Goal: Task Accomplishment & Management: Manage account settings

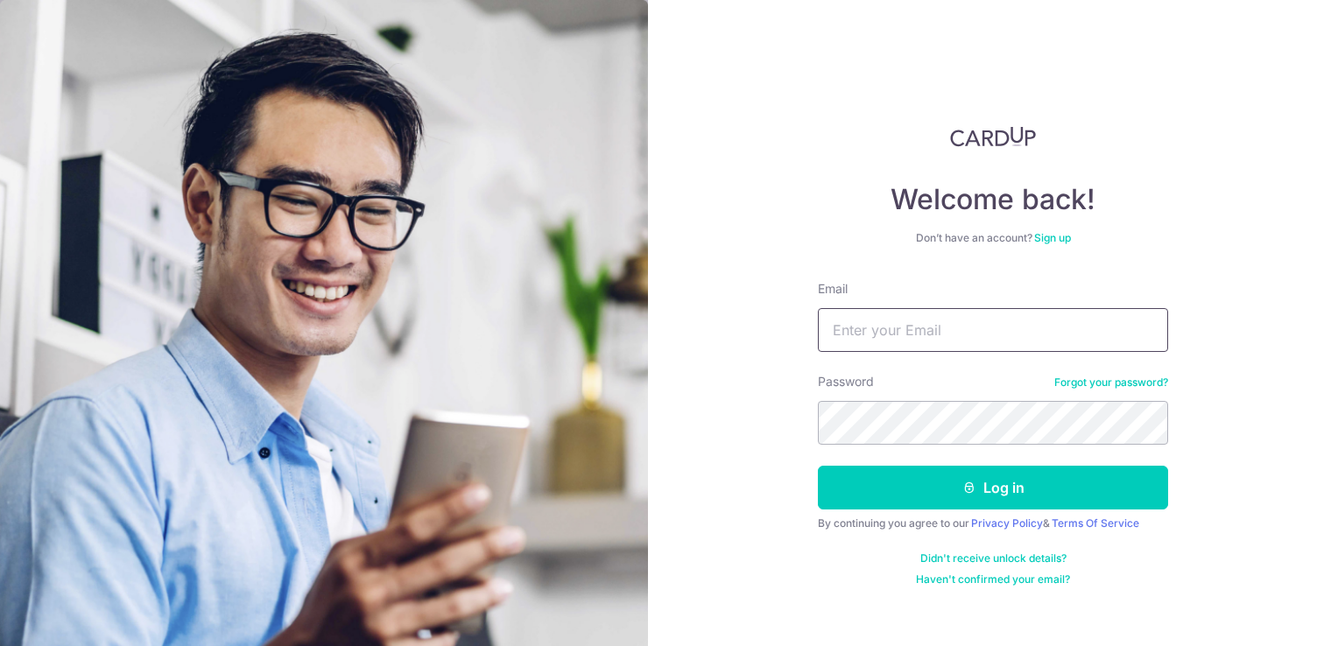
click at [897, 329] on input "Email" at bounding box center [993, 330] width 350 height 44
type input "[EMAIL_ADDRESS][DOMAIN_NAME]"
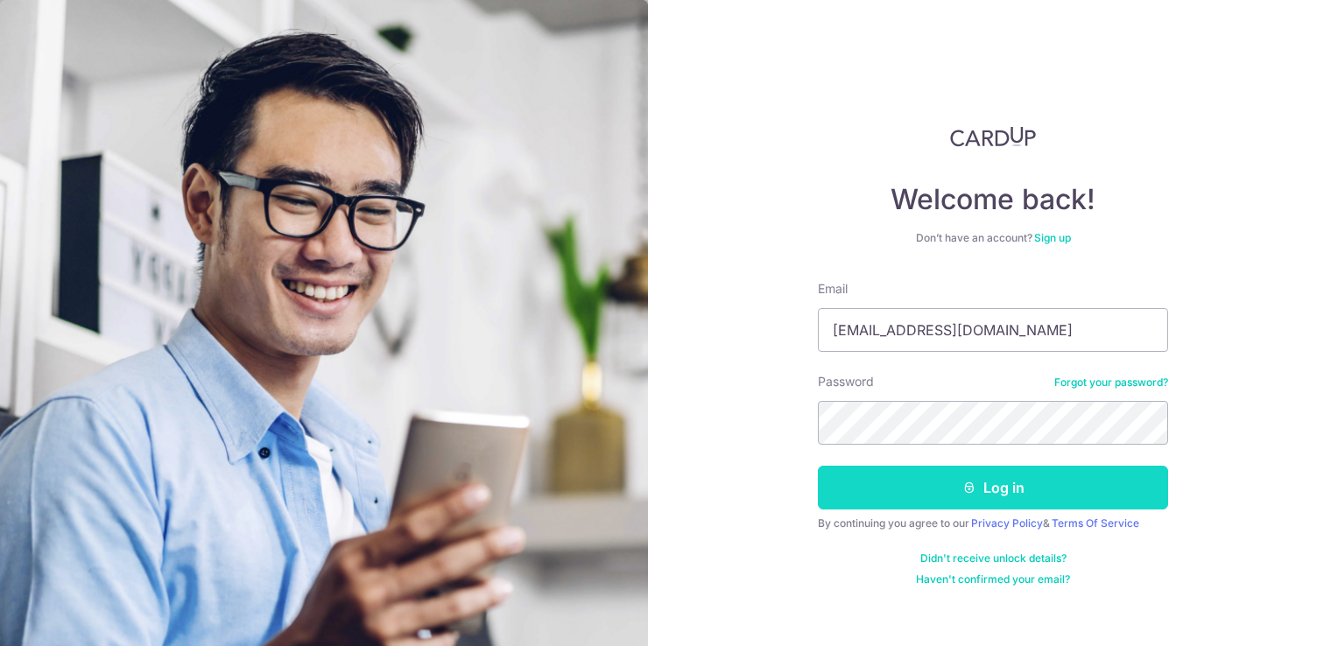
click at [951, 476] on button "Log in" at bounding box center [993, 488] width 350 height 44
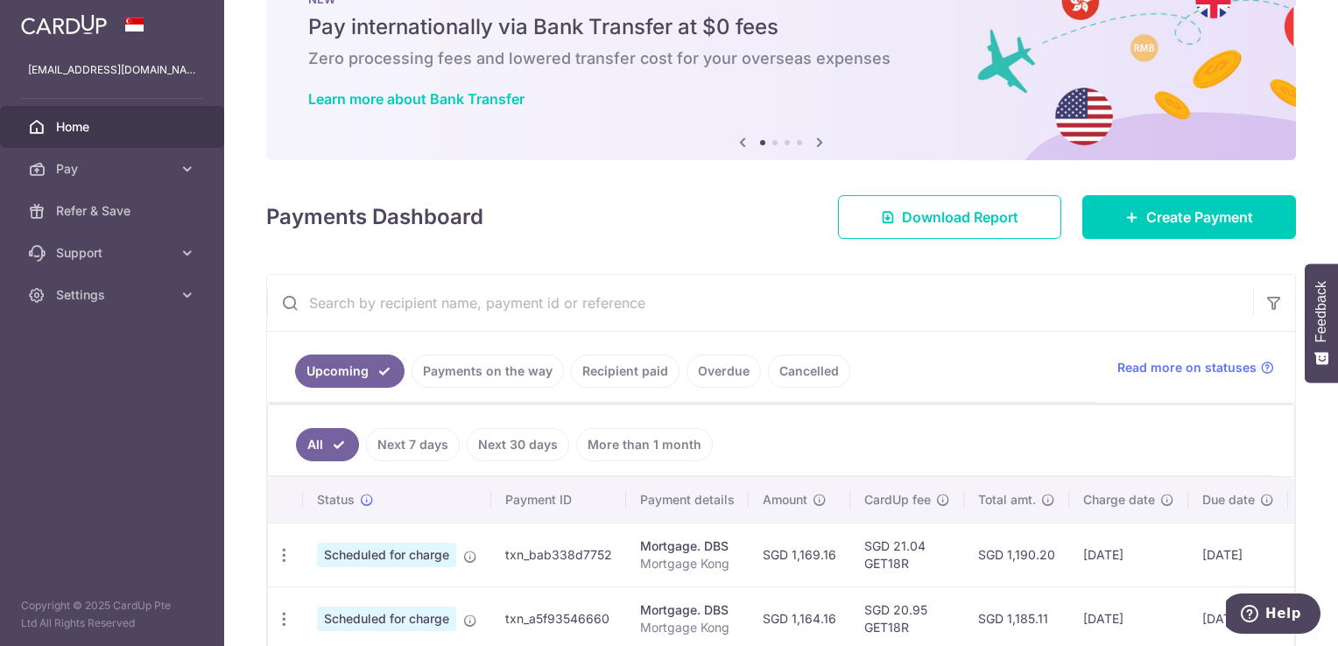
scroll to position [350, 0]
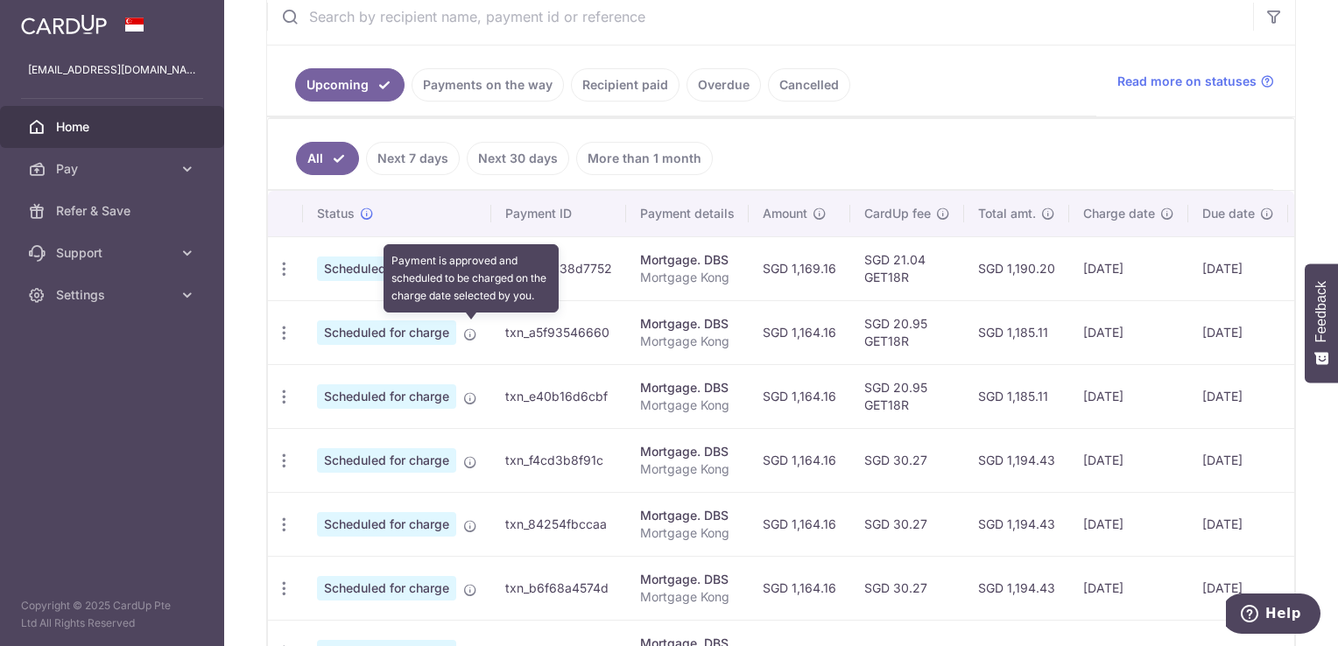
click at [464, 332] on icon at bounding box center [470, 335] width 14 height 14
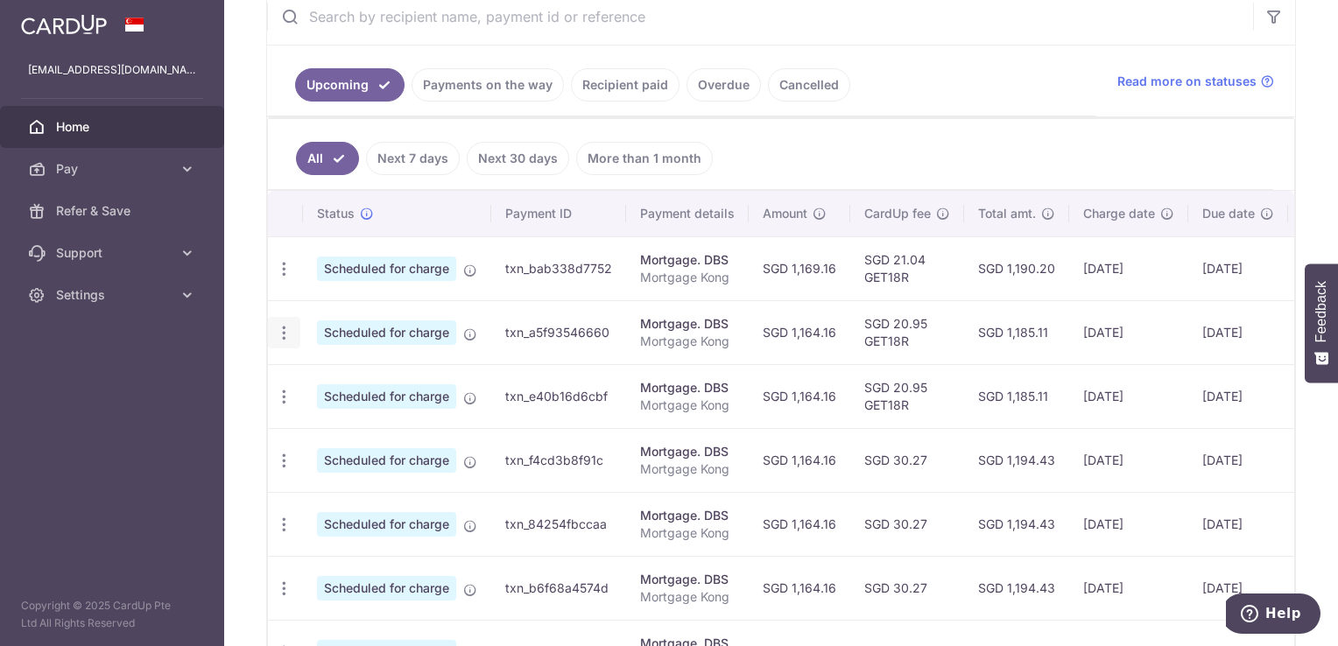
click at [277, 279] on icon "button" at bounding box center [284, 269] width 18 height 18
click at [360, 377] on span "Update payment" at bounding box center [377, 380] width 119 height 21
radio input "true"
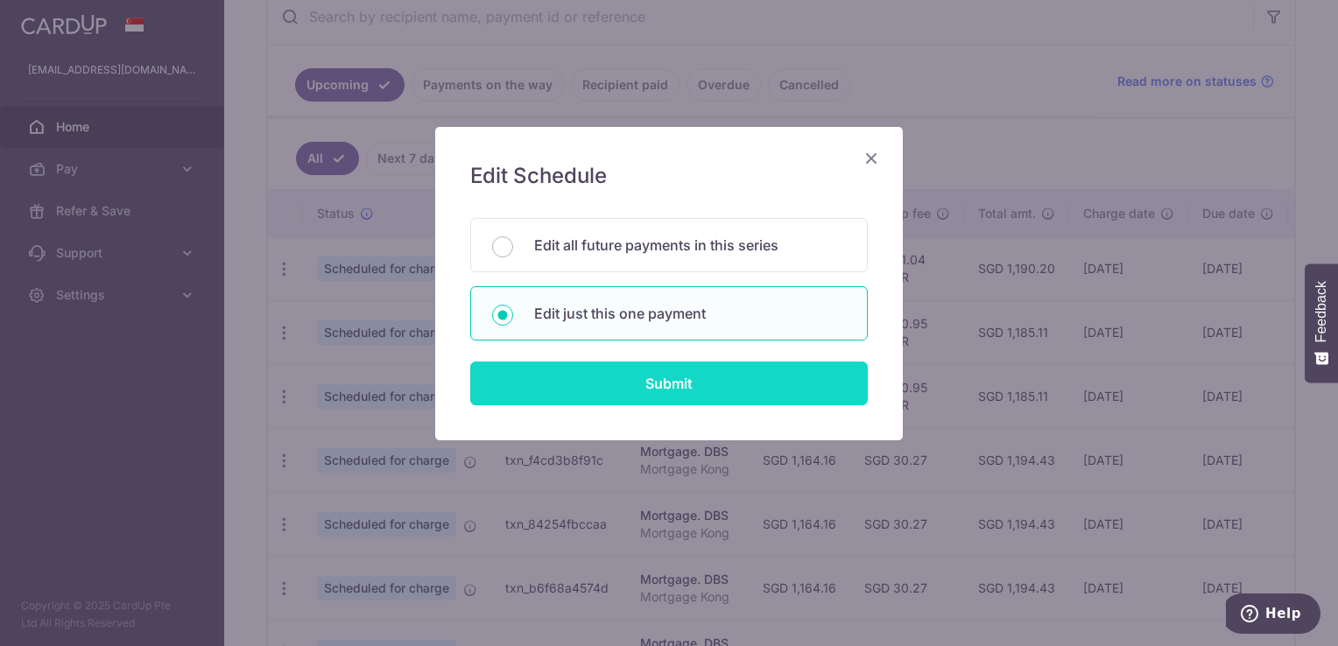
click at [638, 370] on input "Submit" at bounding box center [669, 384] width 398 height 44
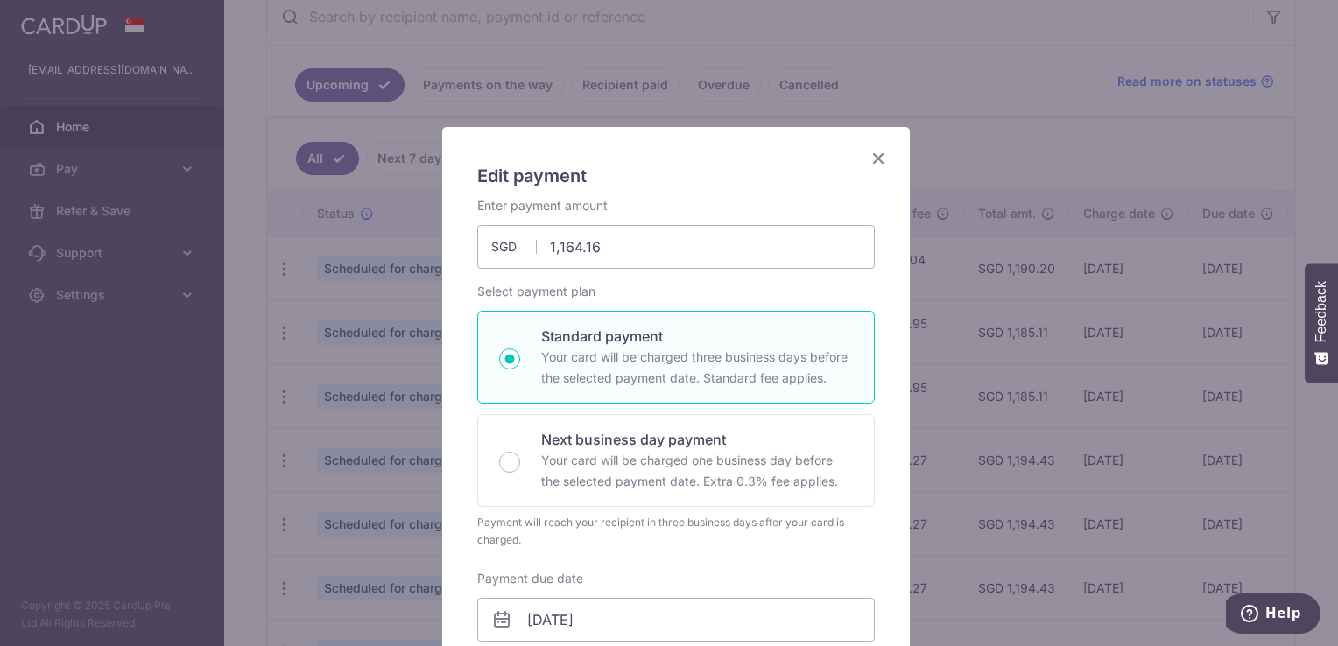
drag, startPoint x: 783, startPoint y: 139, endPoint x: 716, endPoint y: 145, distance: 67.7
click at [602, 240] on input "1,164.16" at bounding box center [676, 247] width 398 height 44
type input "1,164.16"
click at [868, 161] on icon "Close" at bounding box center [878, 158] width 21 height 22
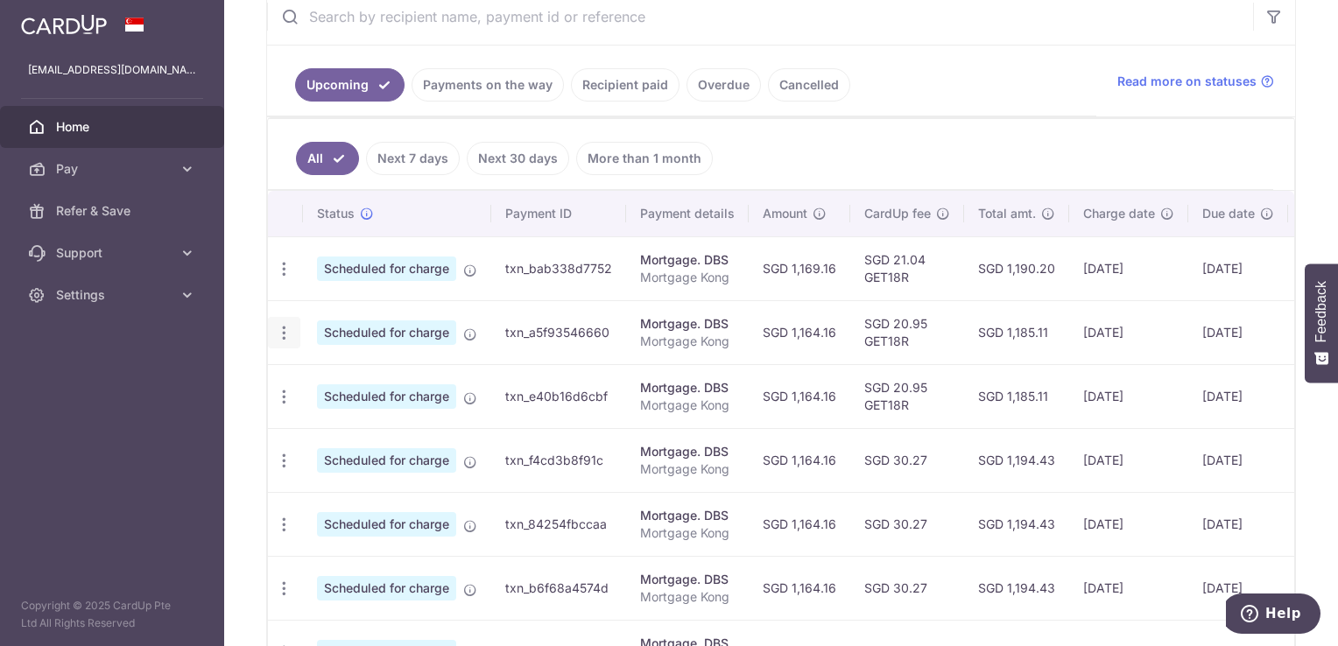
click at [286, 279] on icon "button" at bounding box center [284, 269] width 18 height 18
click at [366, 365] on link "Update payment" at bounding box center [360, 381] width 182 height 42
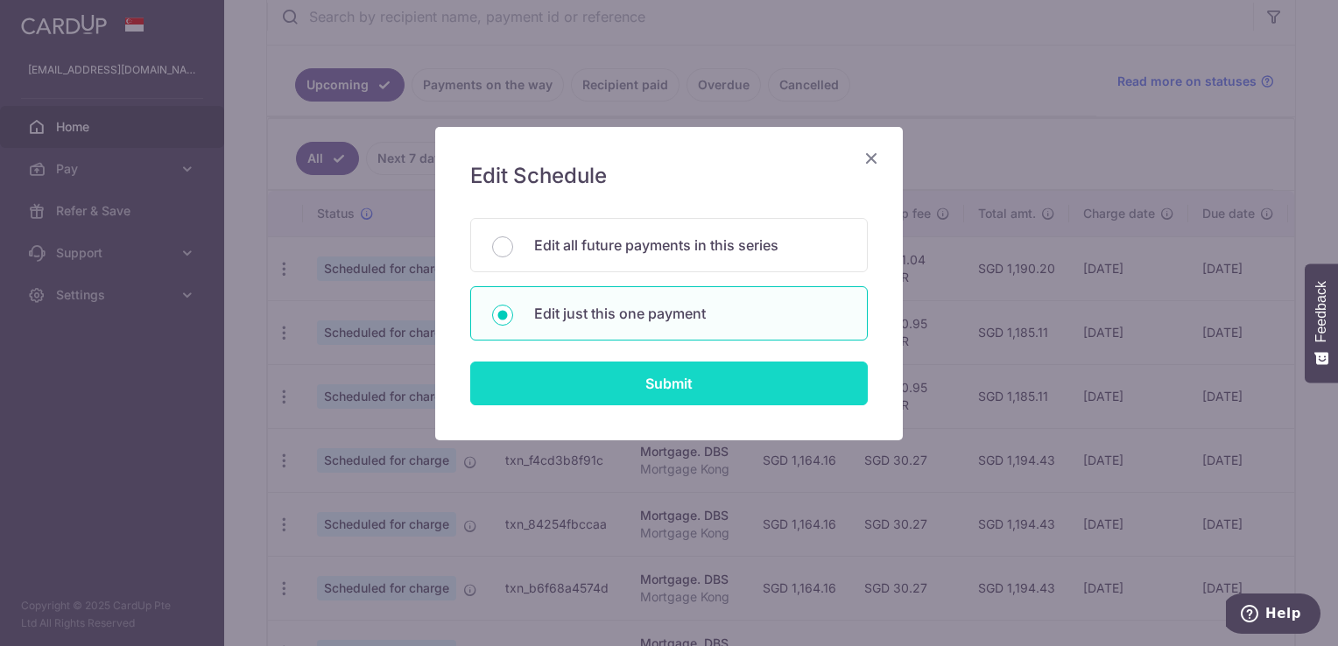
drag, startPoint x: 650, startPoint y: 372, endPoint x: 641, endPoint y: 373, distance: 8.8
click at [651, 372] on input "Submit" at bounding box center [669, 384] width 398 height 44
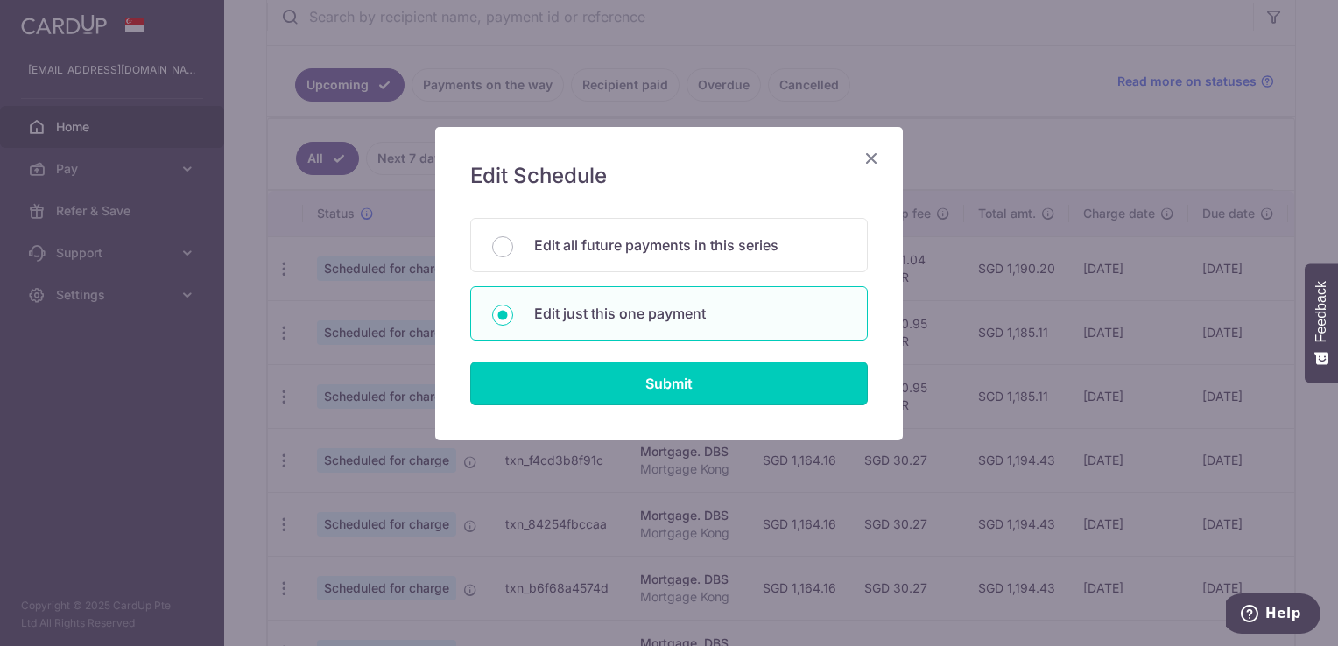
radio input "true"
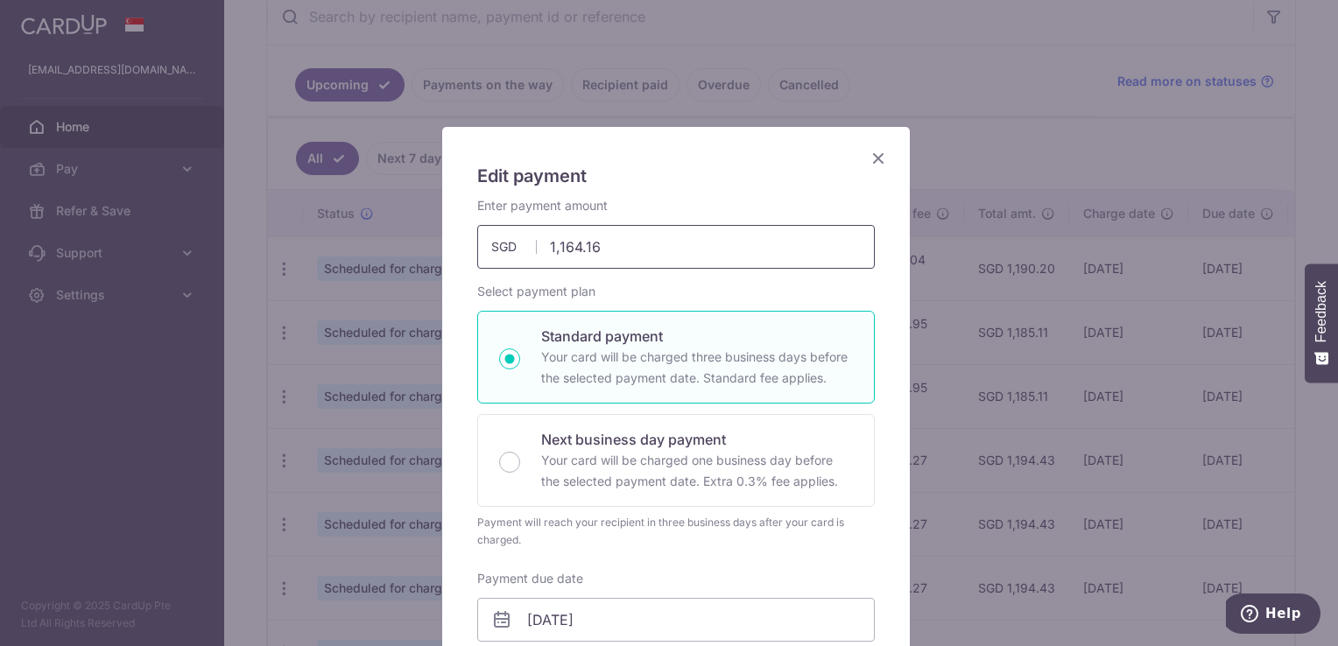
click at [577, 247] on input "1,164.16" at bounding box center [676, 247] width 398 height 44
click at [575, 247] on input "1,164.16" at bounding box center [676, 247] width 398 height 44
drag, startPoint x: 575, startPoint y: 247, endPoint x: 629, endPoint y: 243, distance: 54.4
click at [575, 246] on input "1,164.16" at bounding box center [676, 247] width 398 height 44
click at [572, 248] on input "1,164.16" at bounding box center [676, 247] width 398 height 44
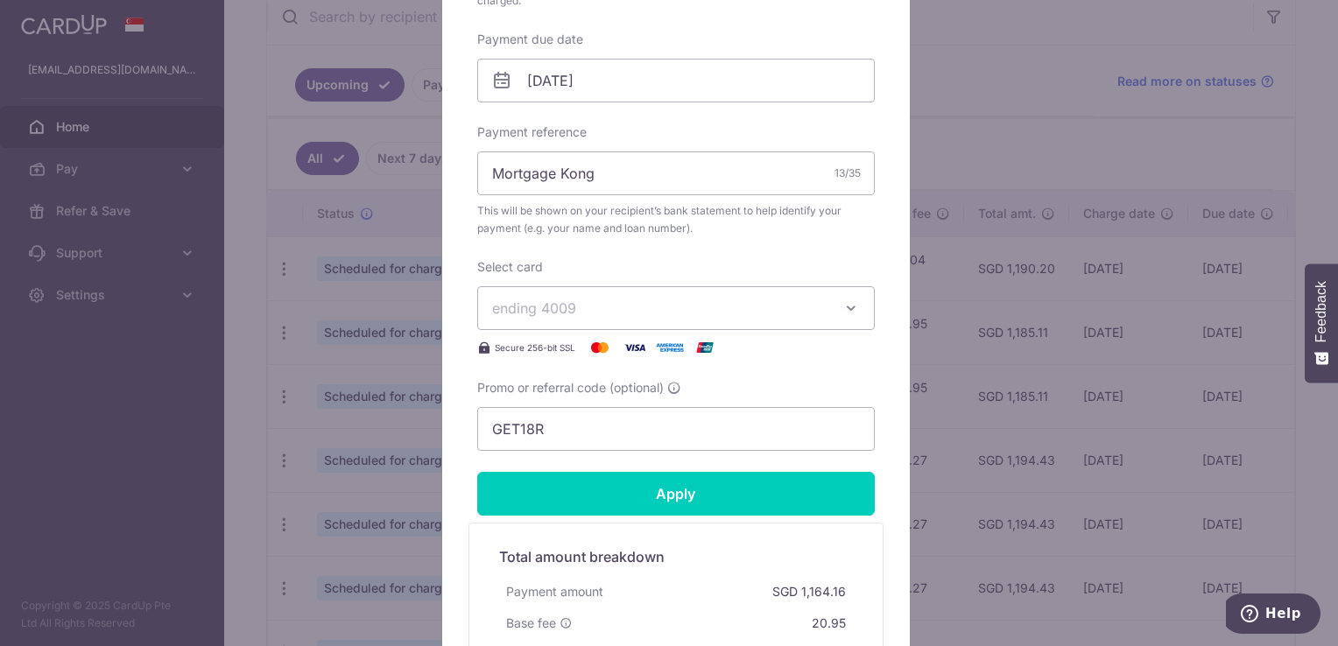
scroll to position [613, 0]
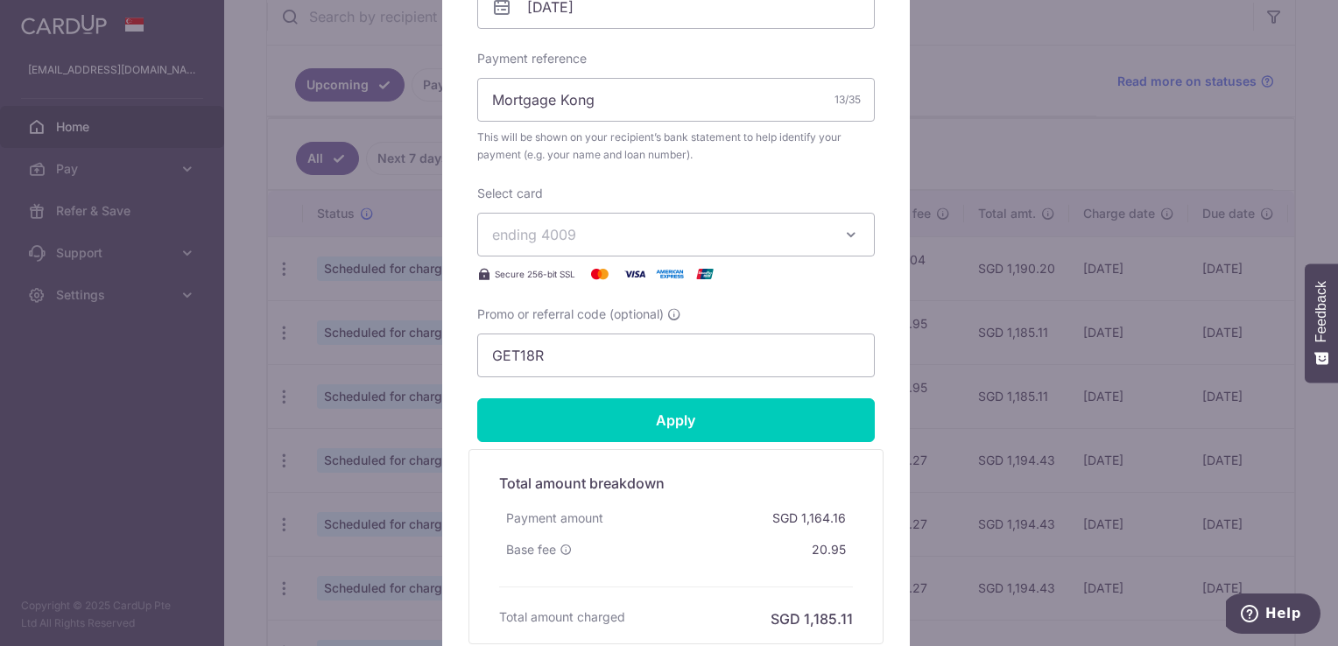
type input "1,169.16"
click at [707, 233] on span "ending 4009" at bounding box center [660, 234] width 336 height 21
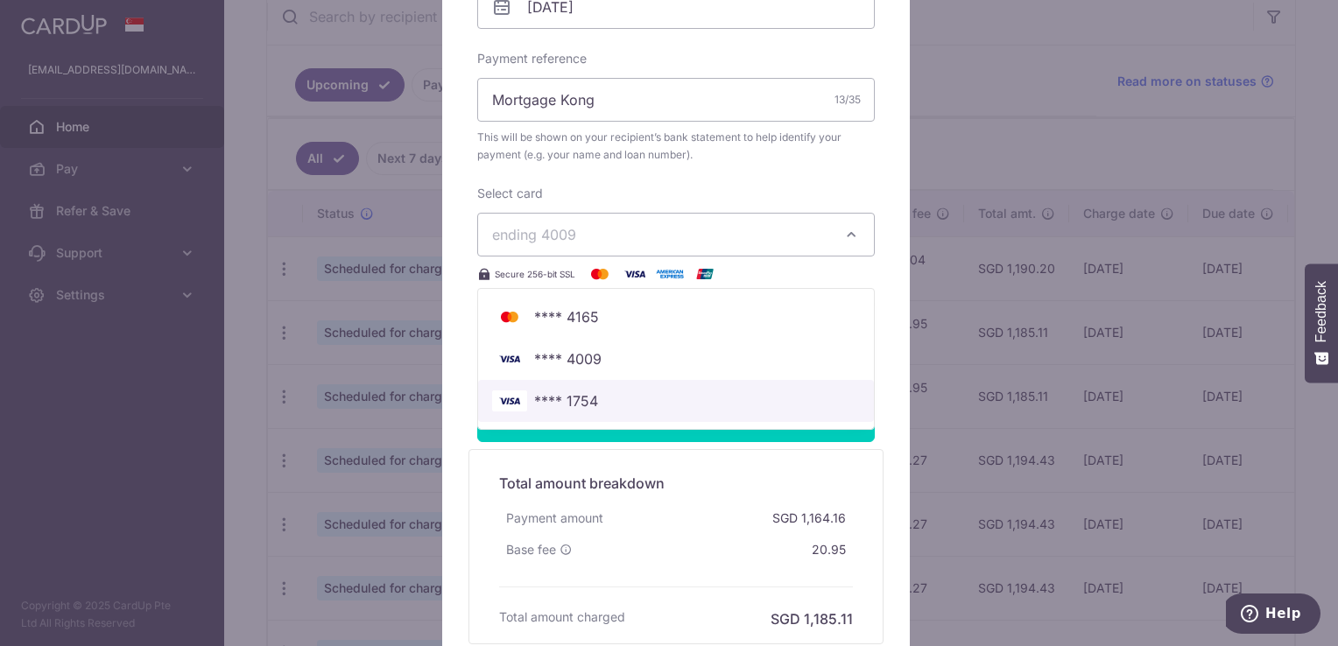
click at [613, 401] on span "**** 1754" at bounding box center [676, 401] width 368 height 21
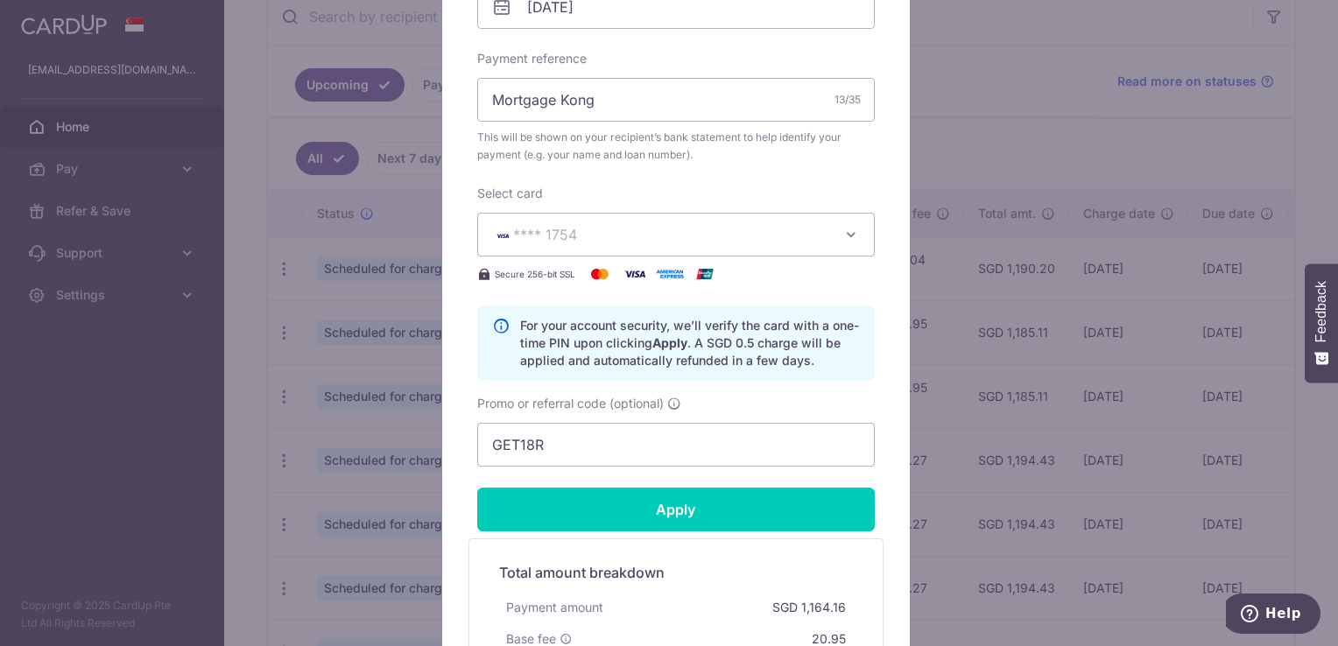
scroll to position [788, 0]
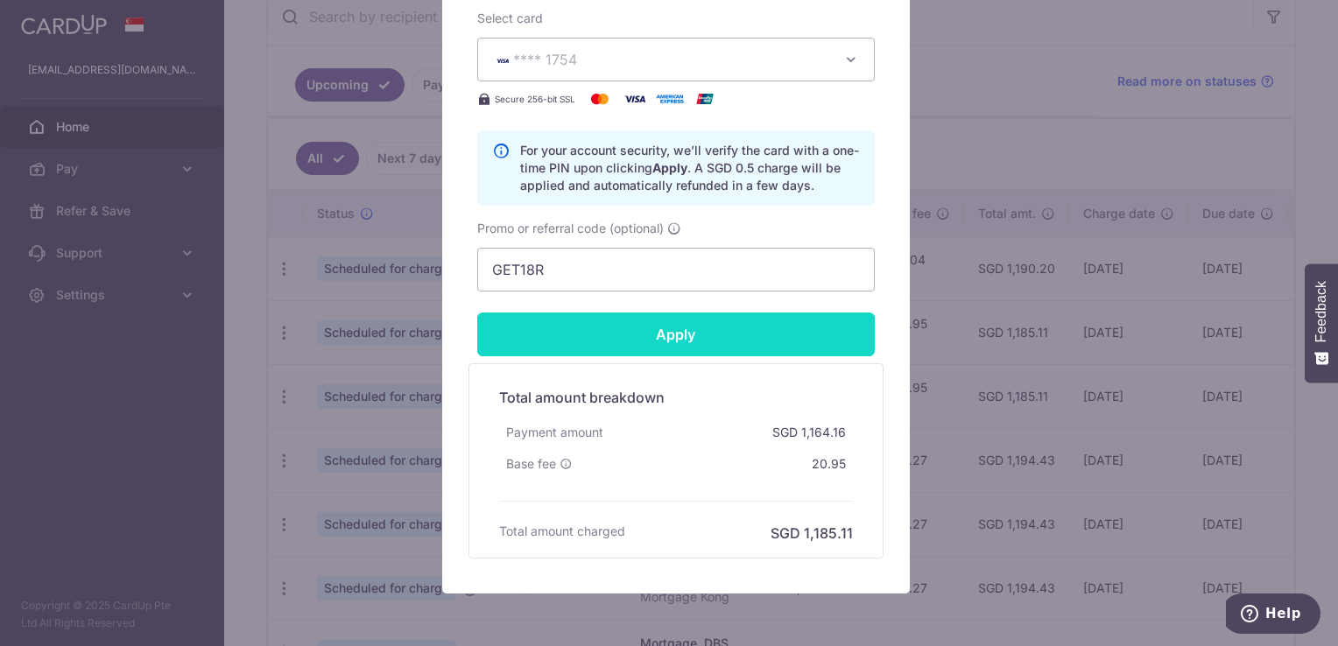
click at [702, 337] on input "Apply" at bounding box center [676, 335] width 398 height 44
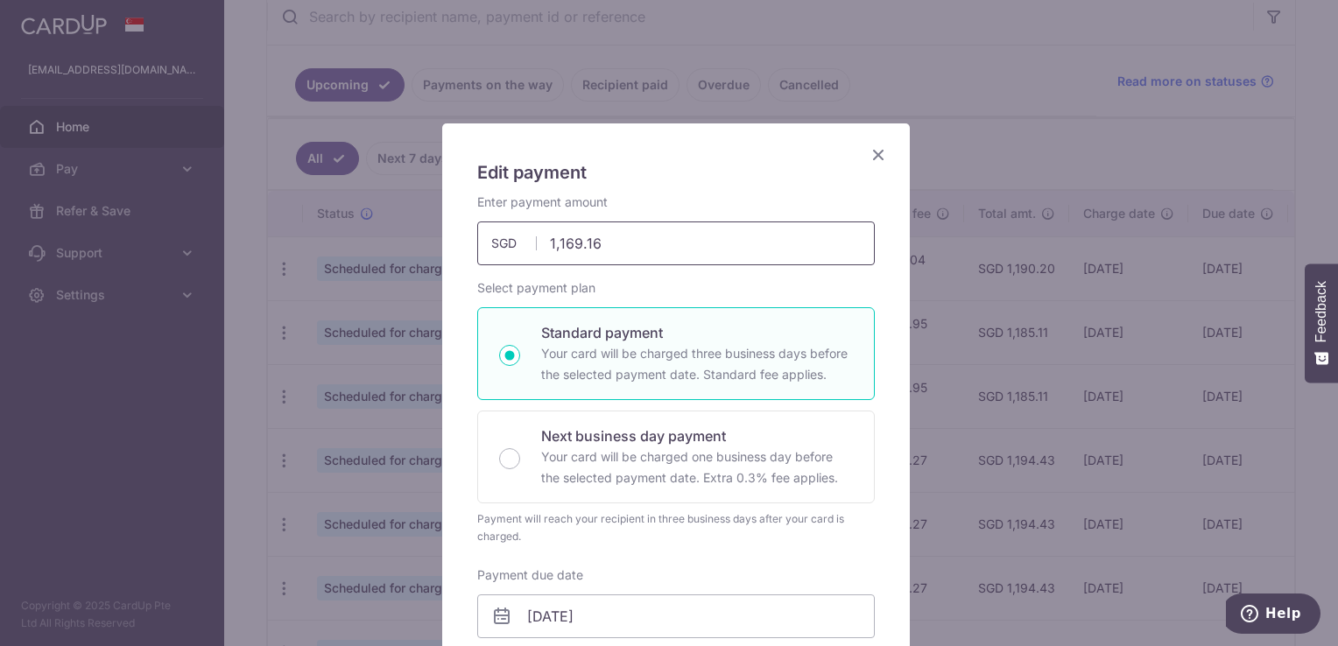
scroll to position [0, 0]
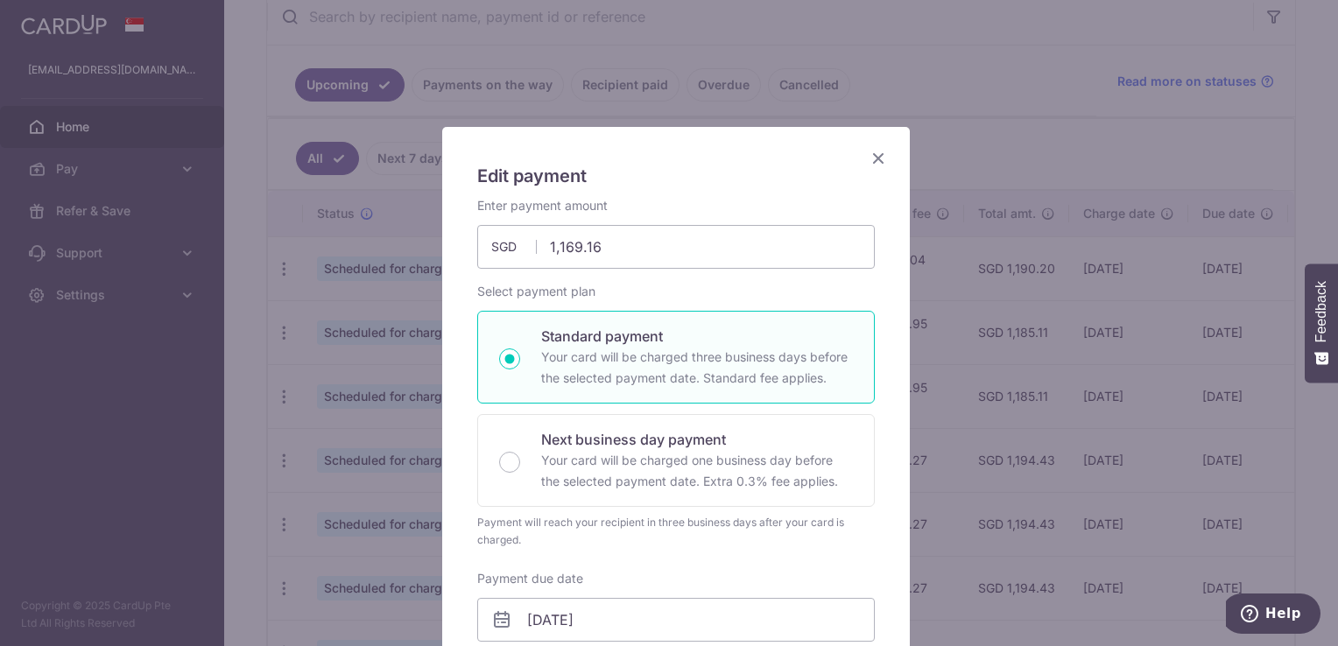
click at [871, 157] on icon "Close" at bounding box center [878, 158] width 21 height 22
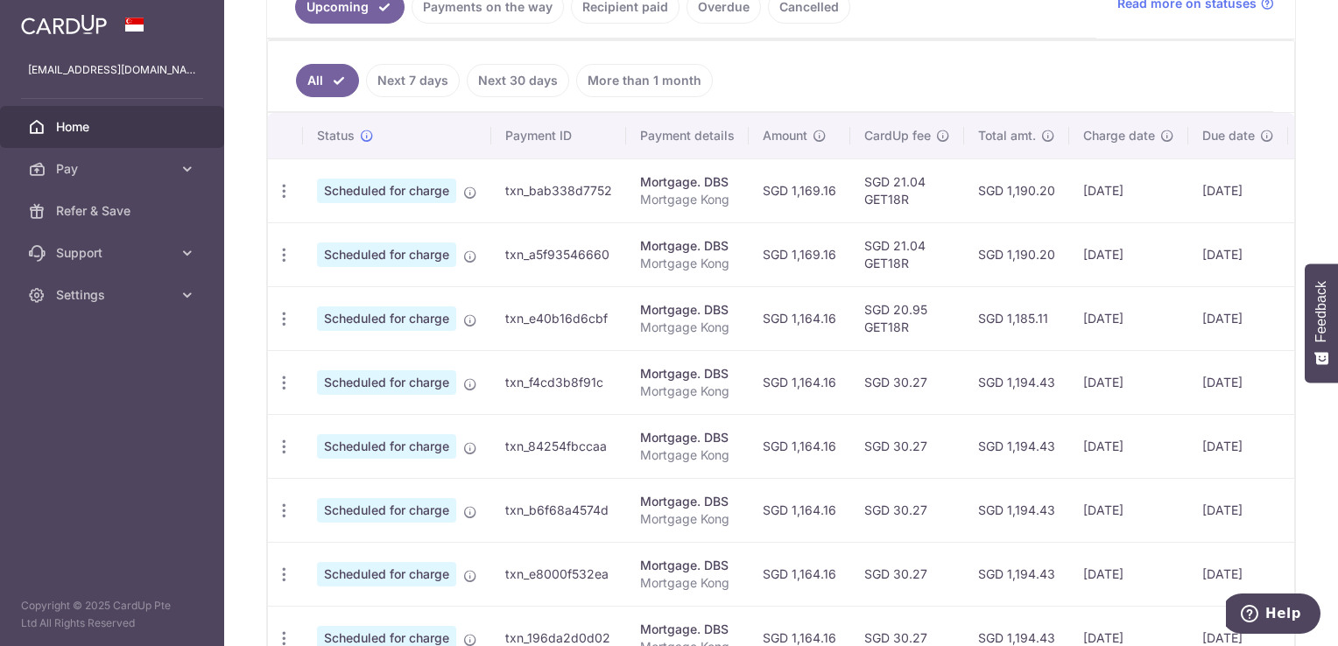
scroll to position [438, 0]
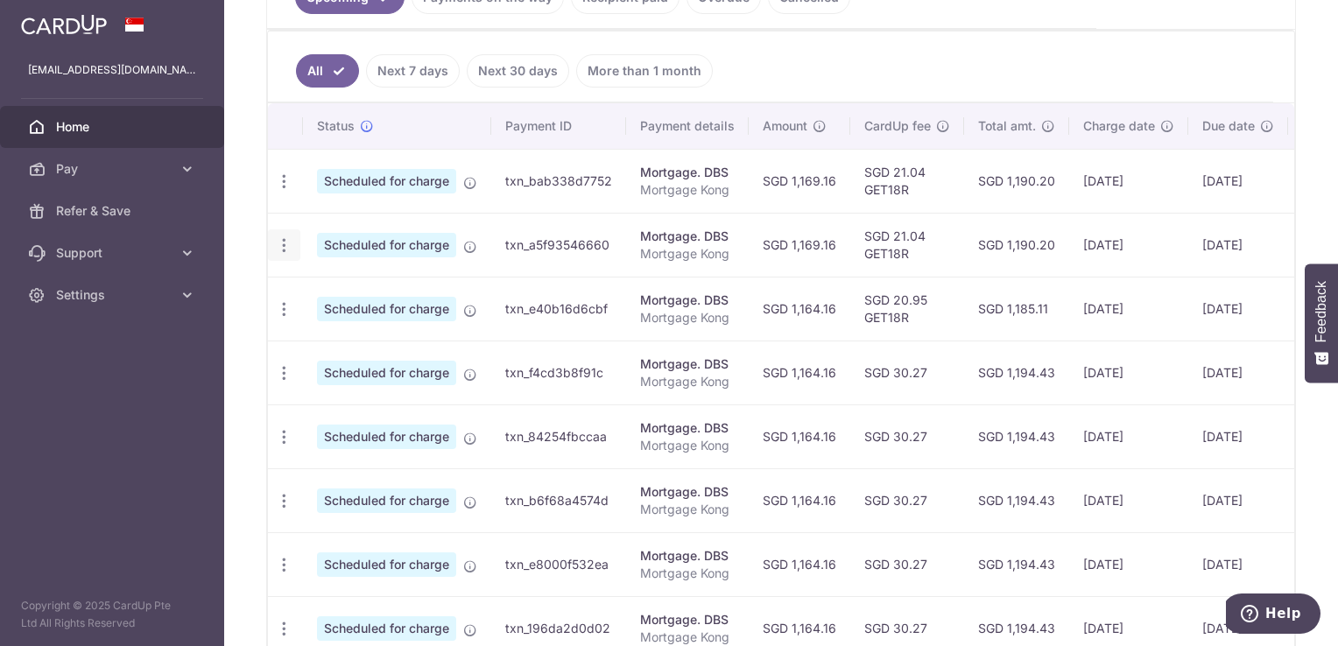
click at [288, 191] on icon "button" at bounding box center [284, 182] width 18 height 18
click at [362, 286] on span "Update payment" at bounding box center [377, 293] width 119 height 21
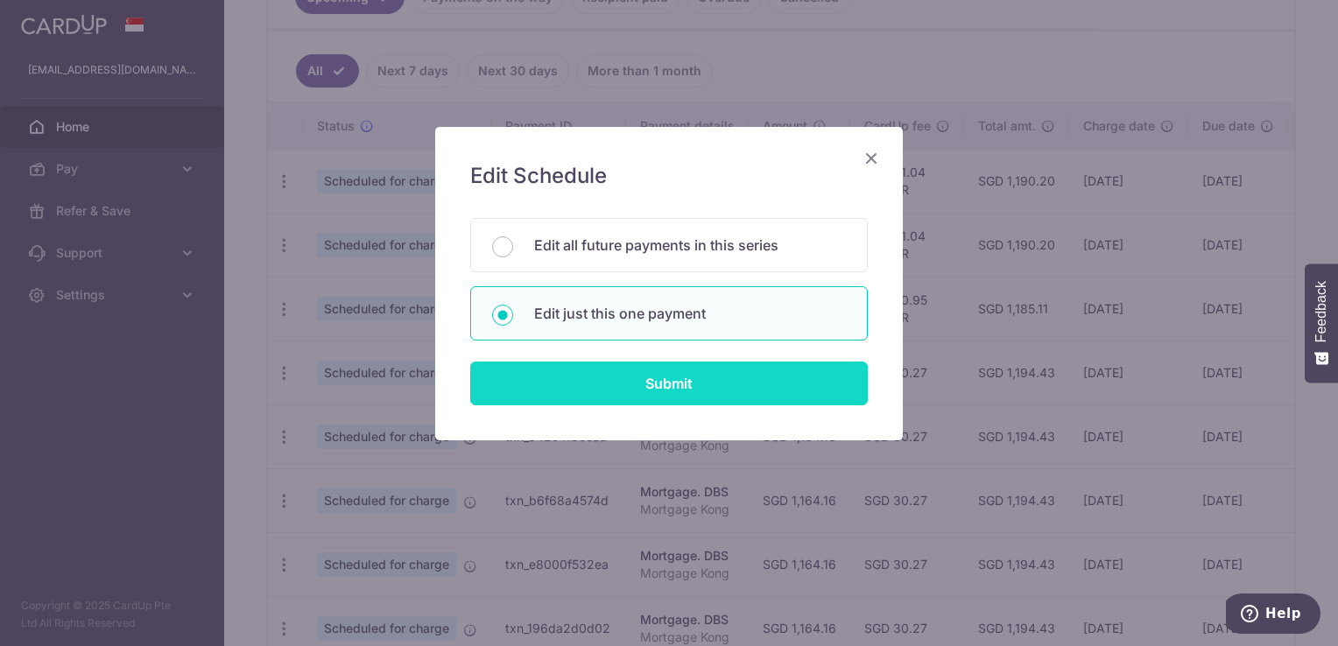
click at [635, 382] on input "Submit" at bounding box center [669, 384] width 398 height 44
radio input "true"
type input "1,169.16"
type input "04/11/2025"
type input "Mortgage Kong"
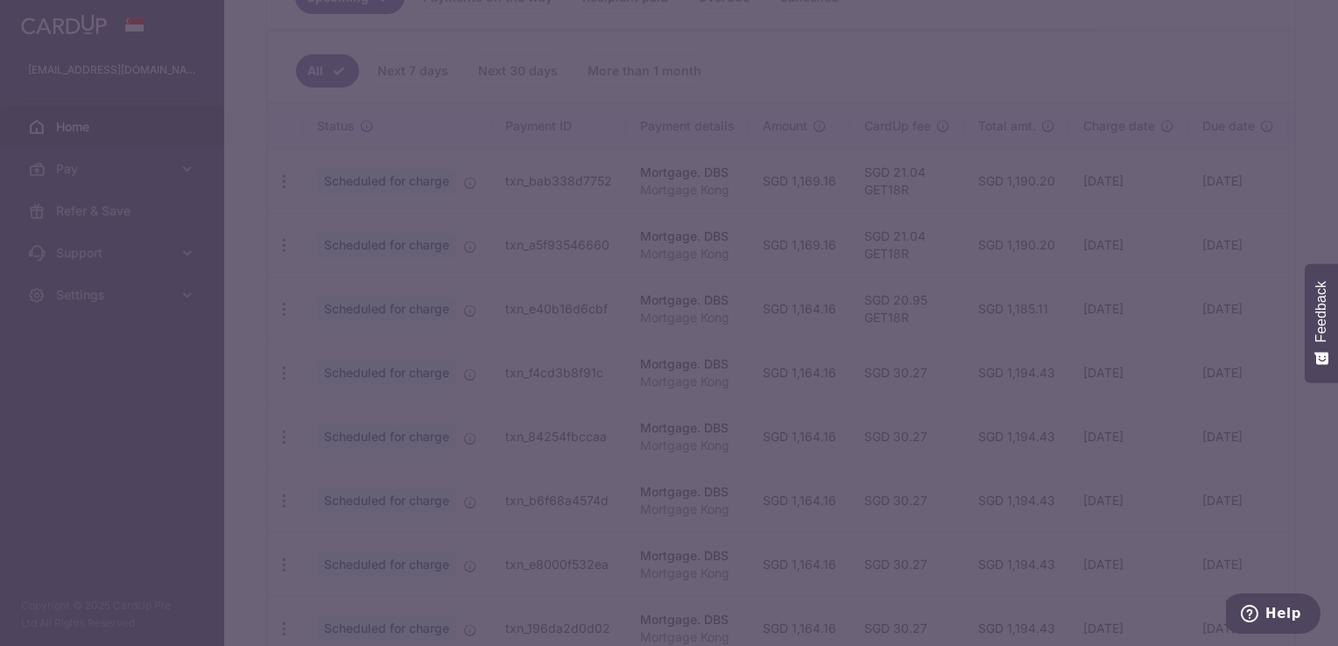
type input "GET18R"
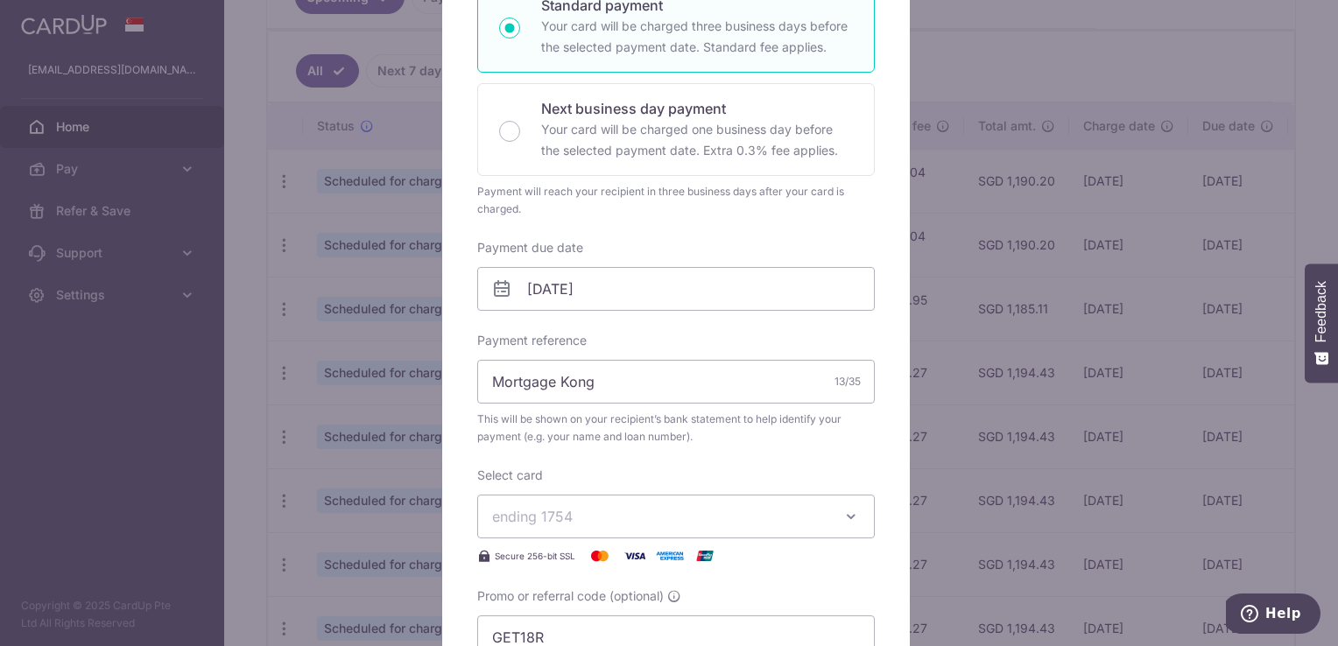
scroll to position [350, 0]
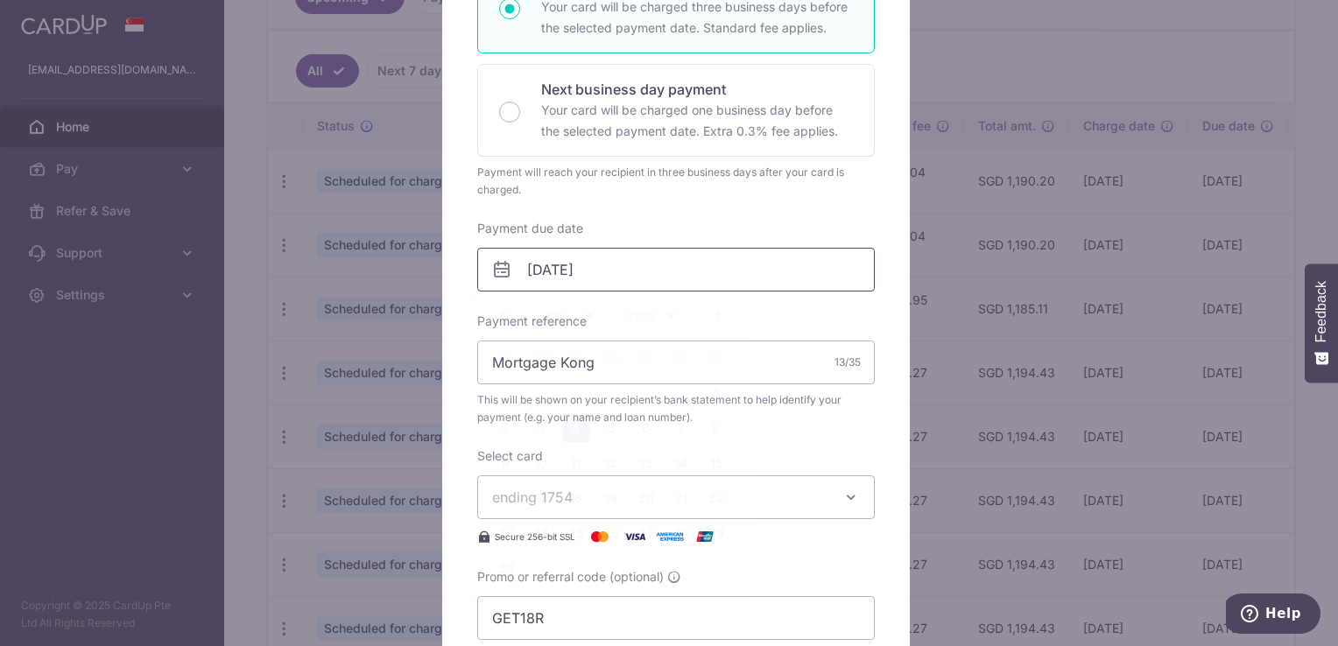
click at [582, 275] on input "04/11/2025" at bounding box center [676, 270] width 398 height 44
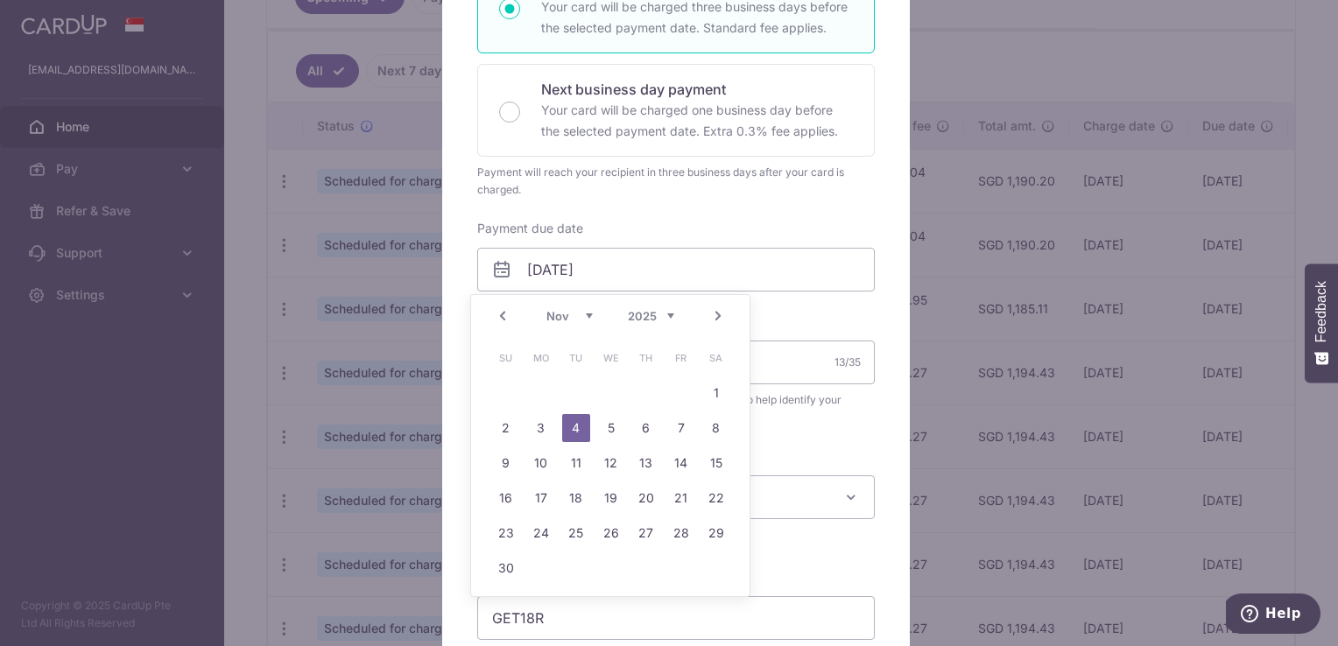
click at [552, 321] on select "Sep Oct Nov Dec" at bounding box center [569, 316] width 46 height 14
click at [644, 457] on link "16" at bounding box center [646, 463] width 28 height 28
type input "[DATE]"
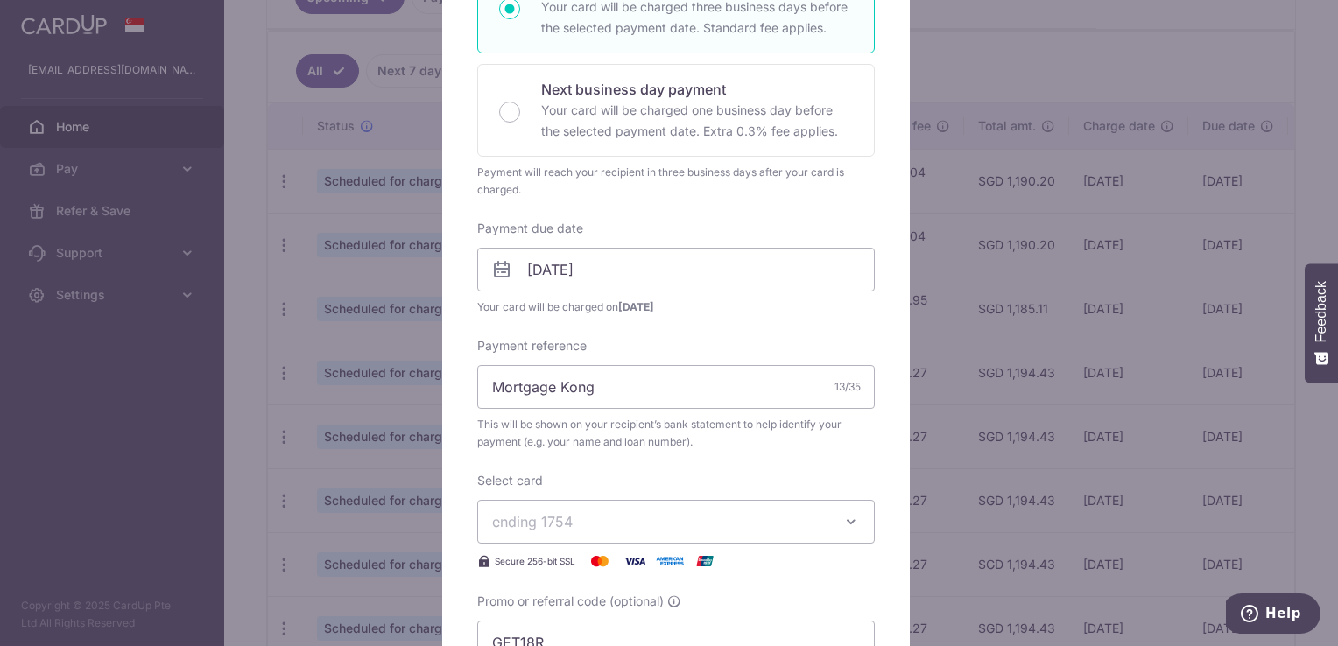
scroll to position [613, 0]
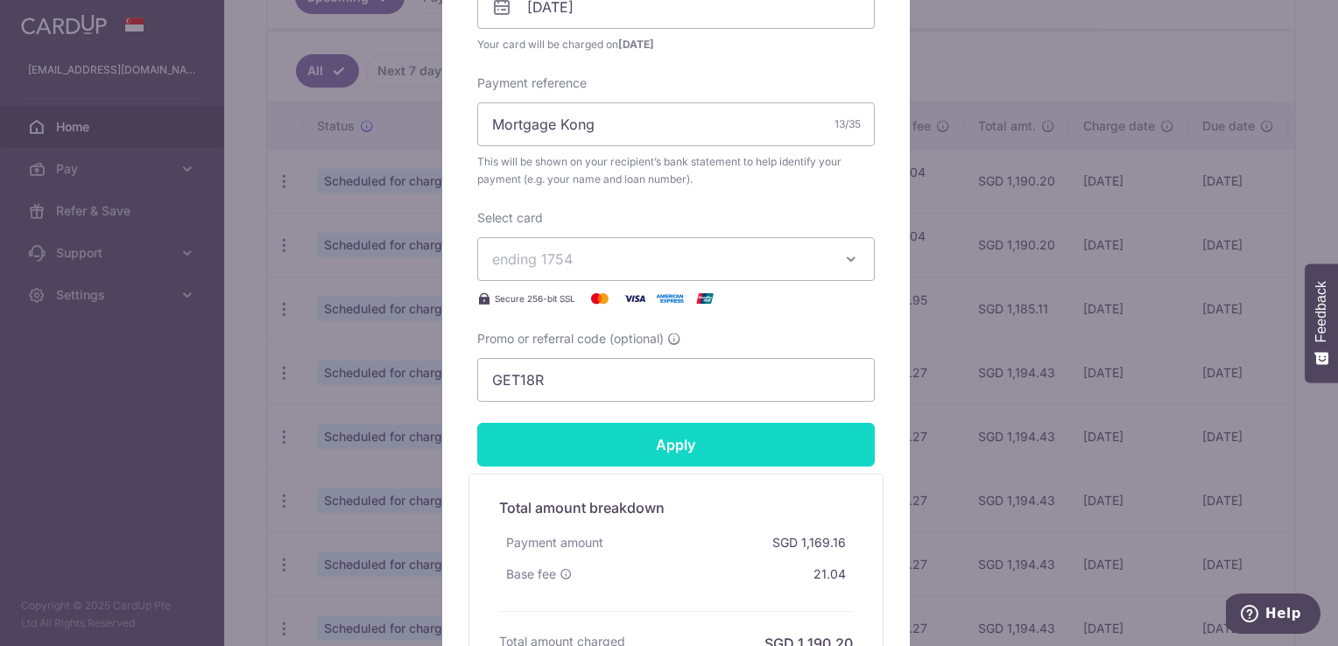
click at [657, 440] on input "Apply" at bounding box center [676, 445] width 398 height 44
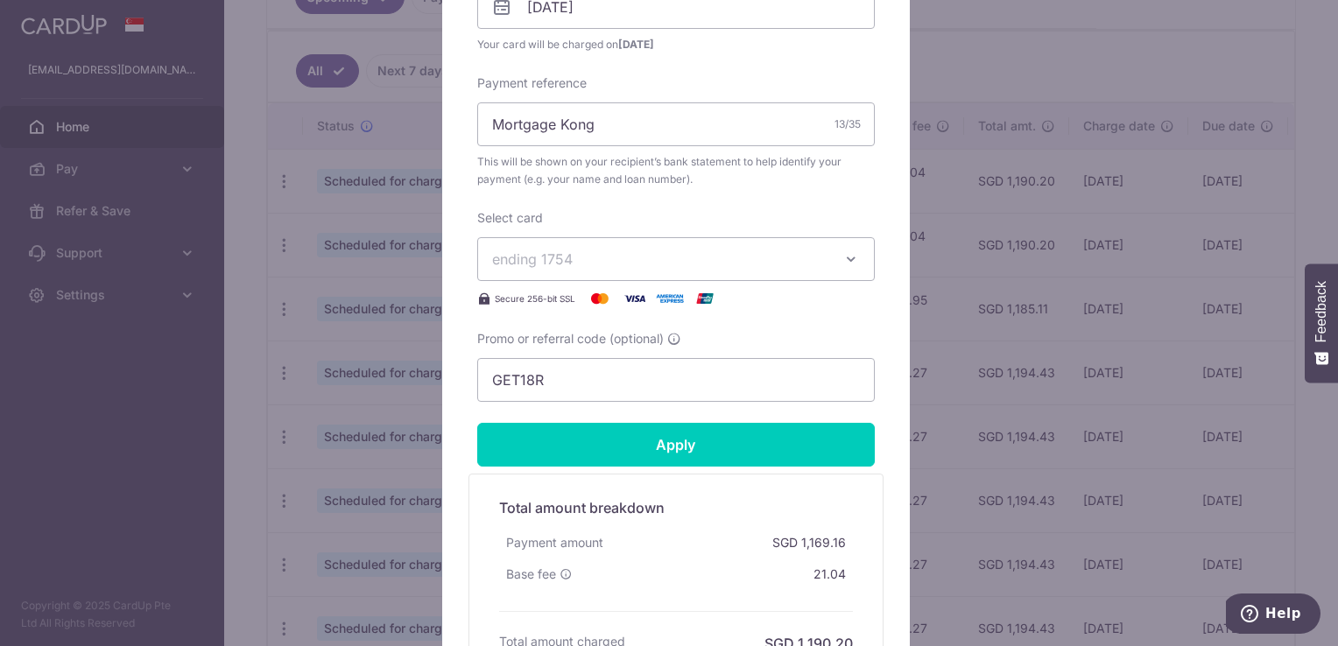
type input "Successfully Applied"
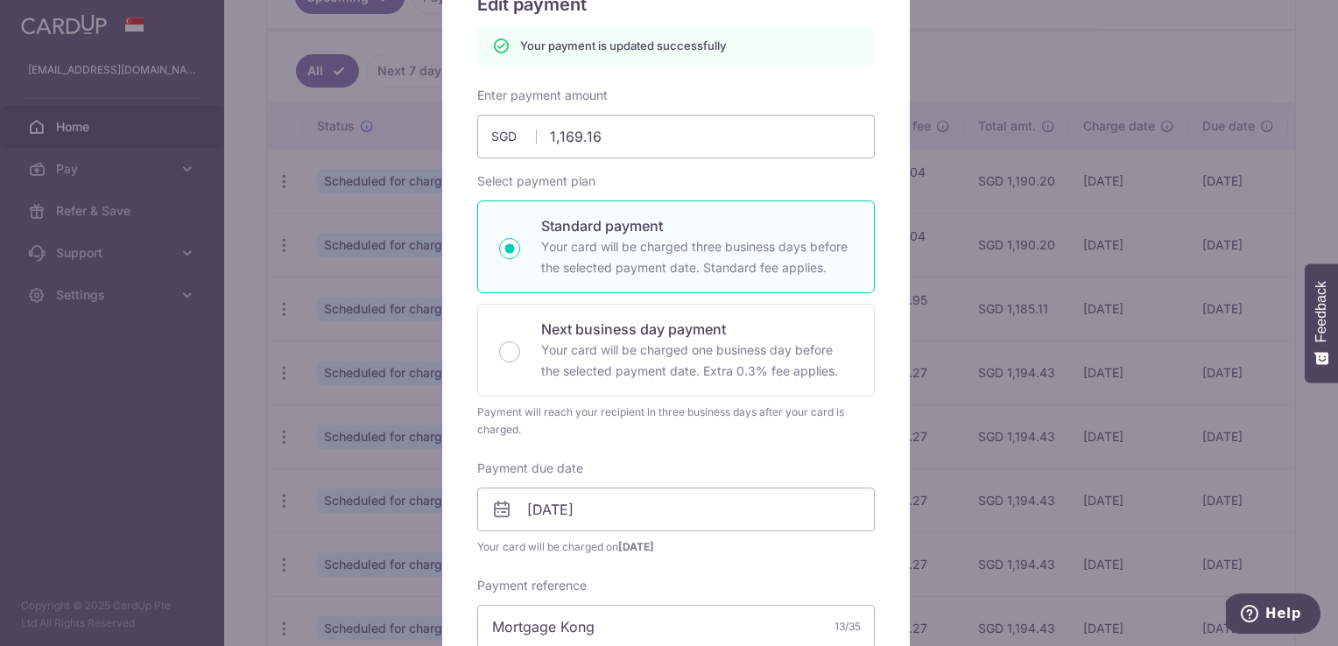
scroll to position [60, 0]
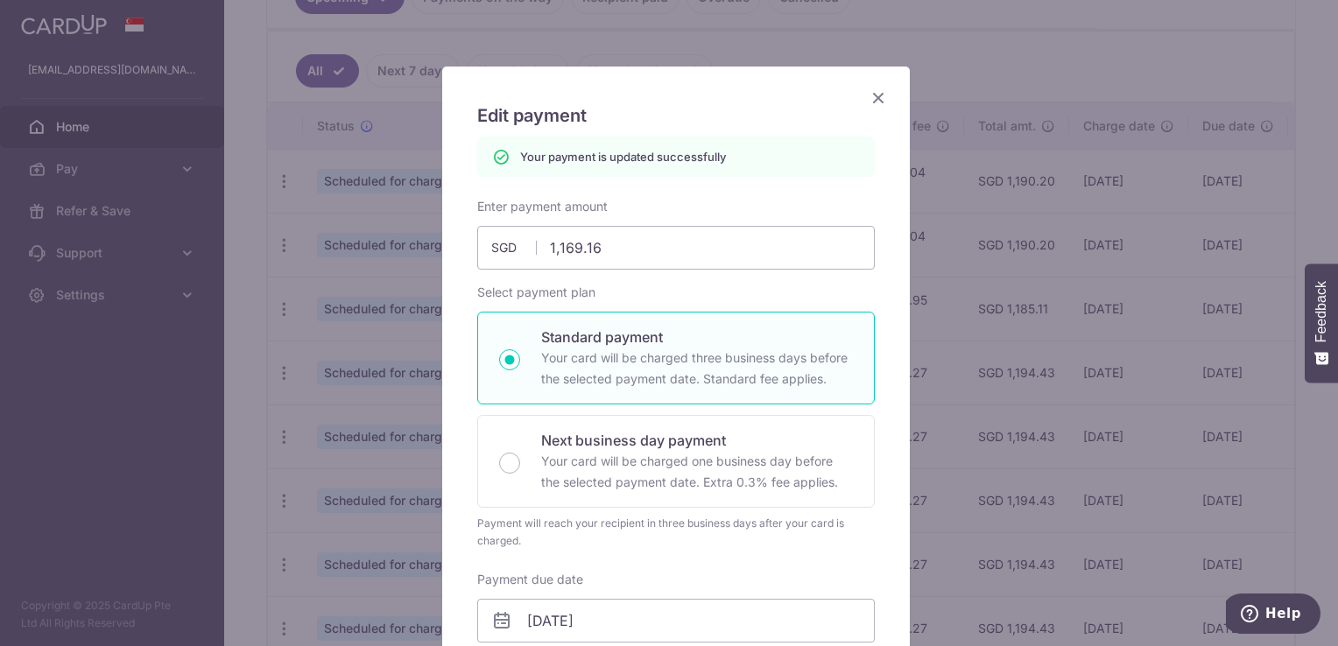
click at [868, 102] on icon "Close" at bounding box center [878, 98] width 21 height 22
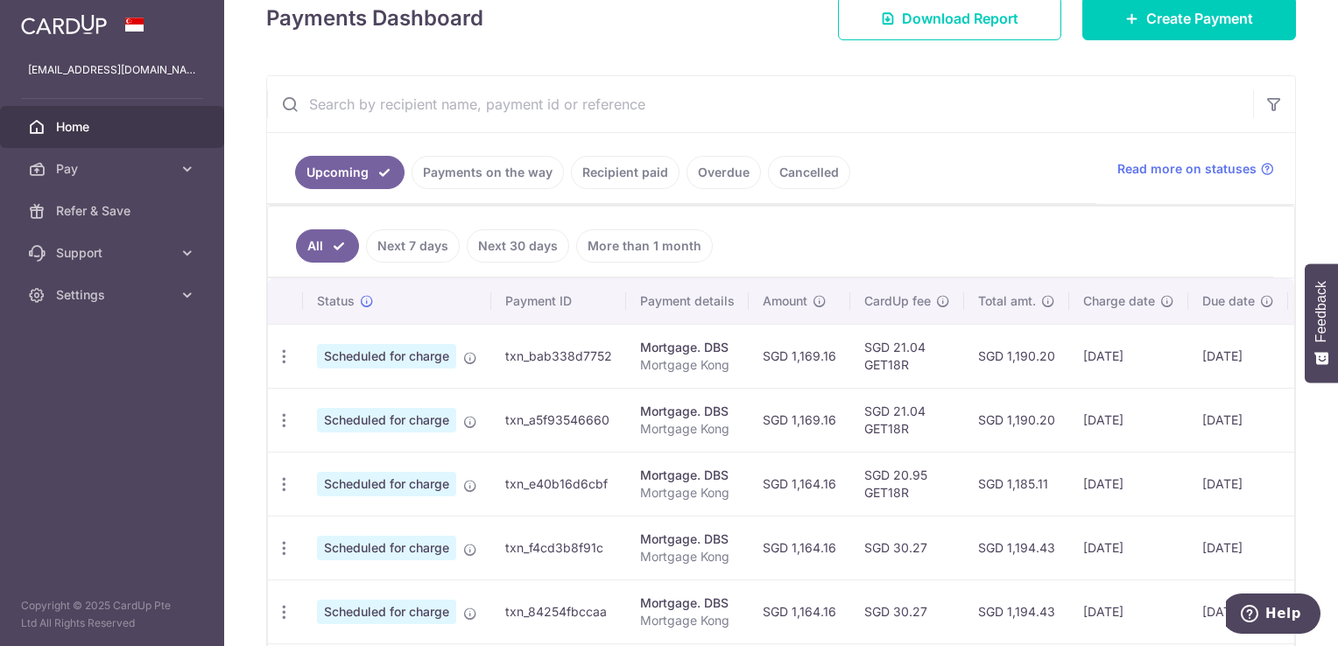
scroll to position [350, 0]
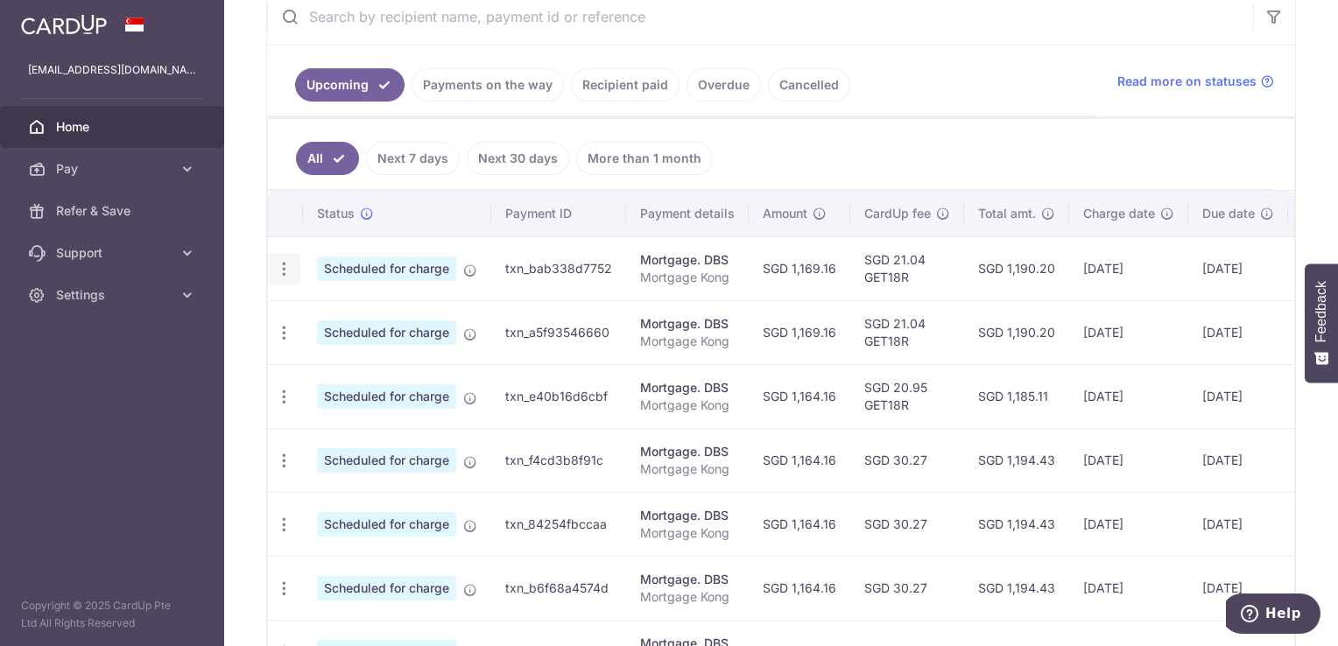
click at [275, 265] on icon "button" at bounding box center [284, 269] width 18 height 18
click at [357, 312] on span "Update payment" at bounding box center [377, 317] width 119 height 21
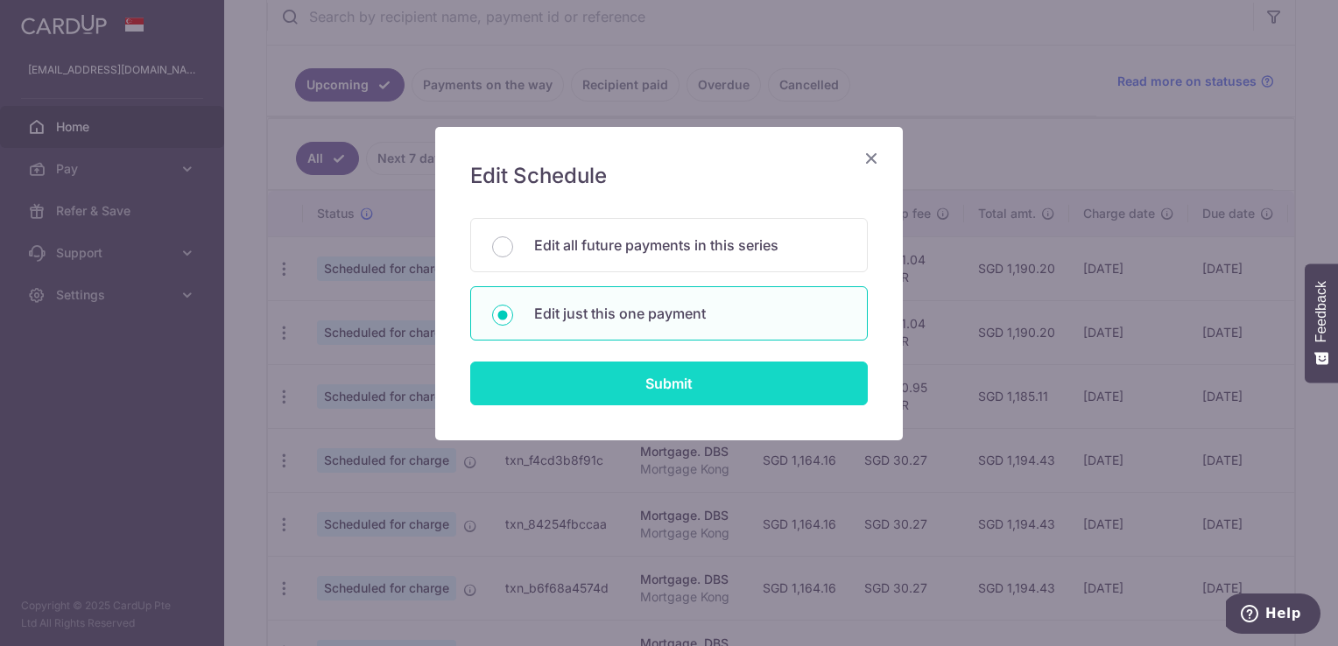
click at [684, 380] on input "Submit" at bounding box center [669, 384] width 398 height 44
radio input "true"
type input "1,169.16"
type input "[DATE]"
type input "Mortgage Kong"
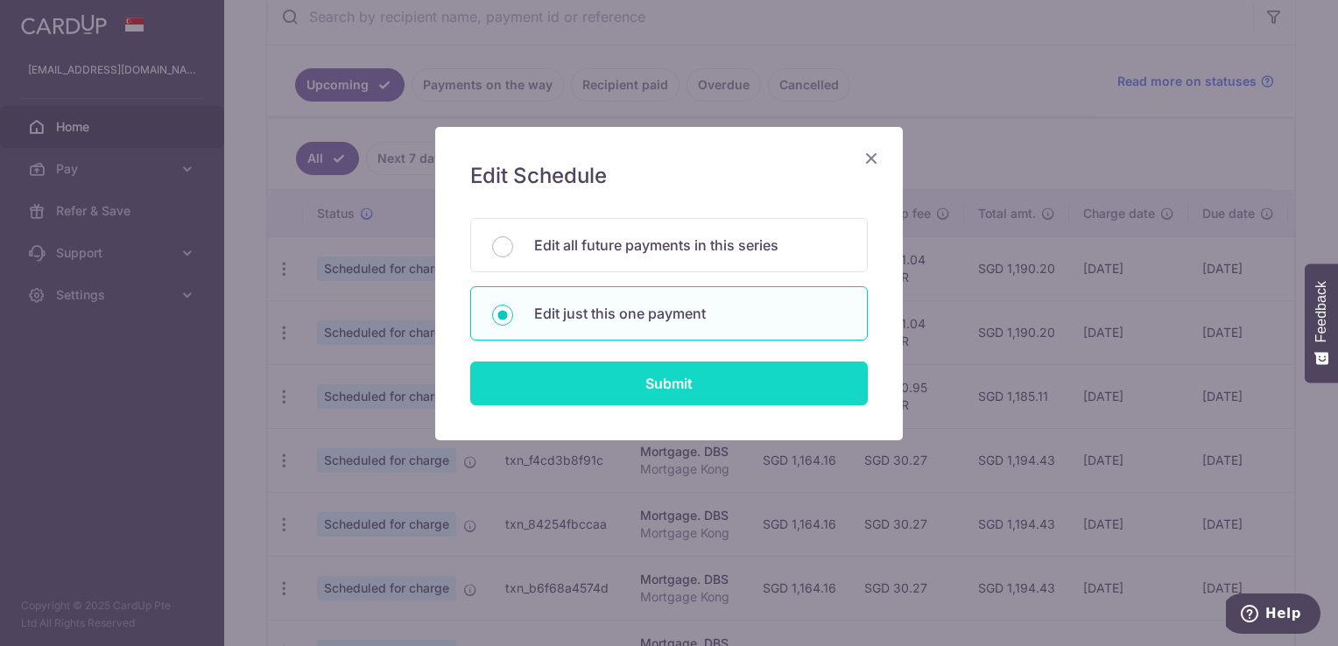
type input "GET18R"
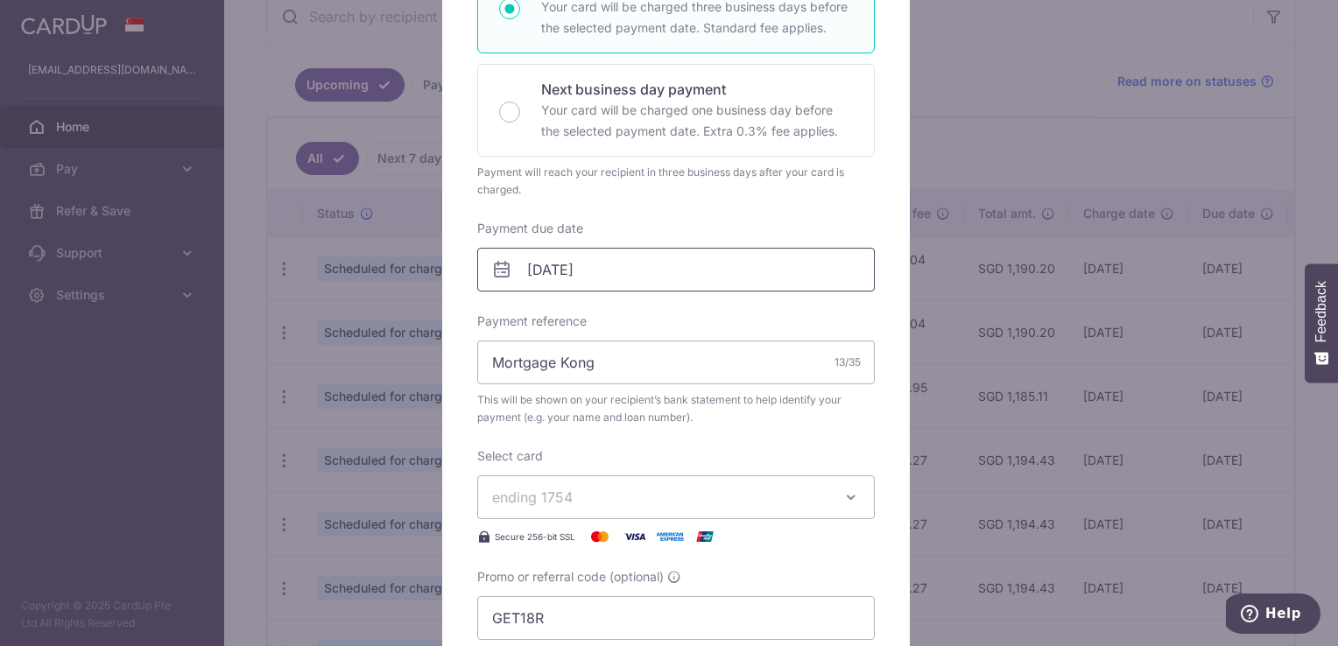
click at [674, 279] on input "[DATE]" at bounding box center [676, 270] width 398 height 44
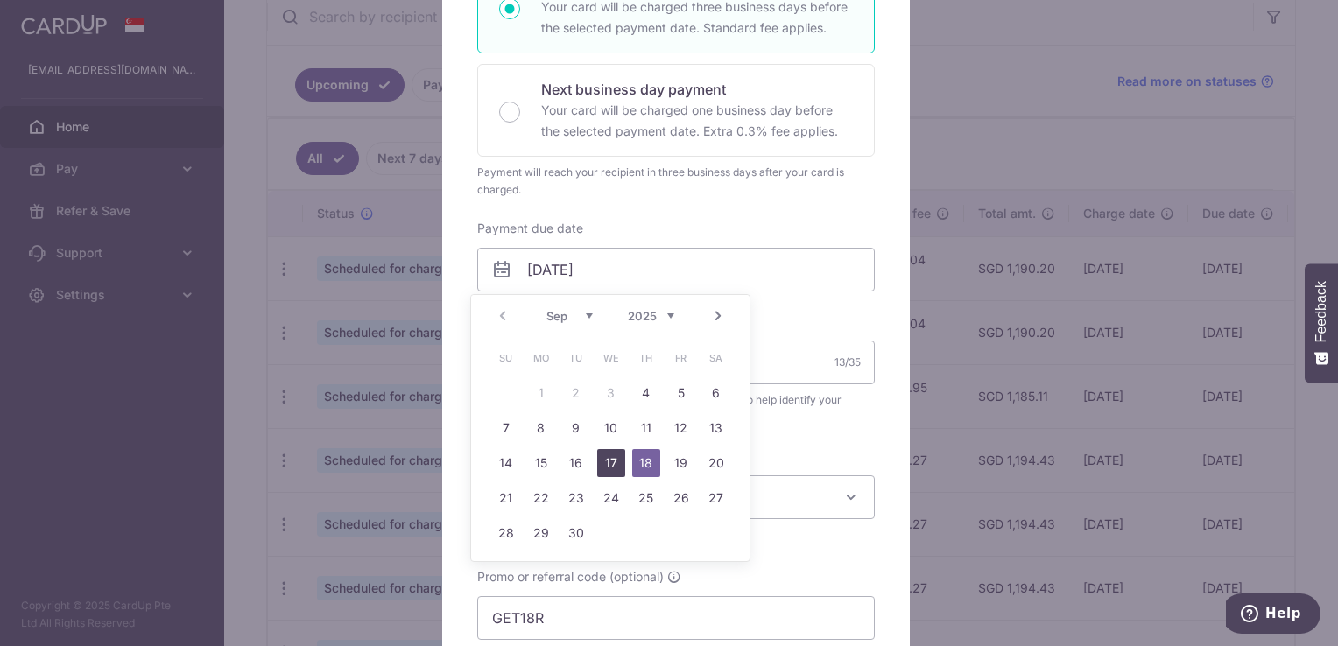
click at [599, 465] on link "17" at bounding box center [611, 463] width 28 height 28
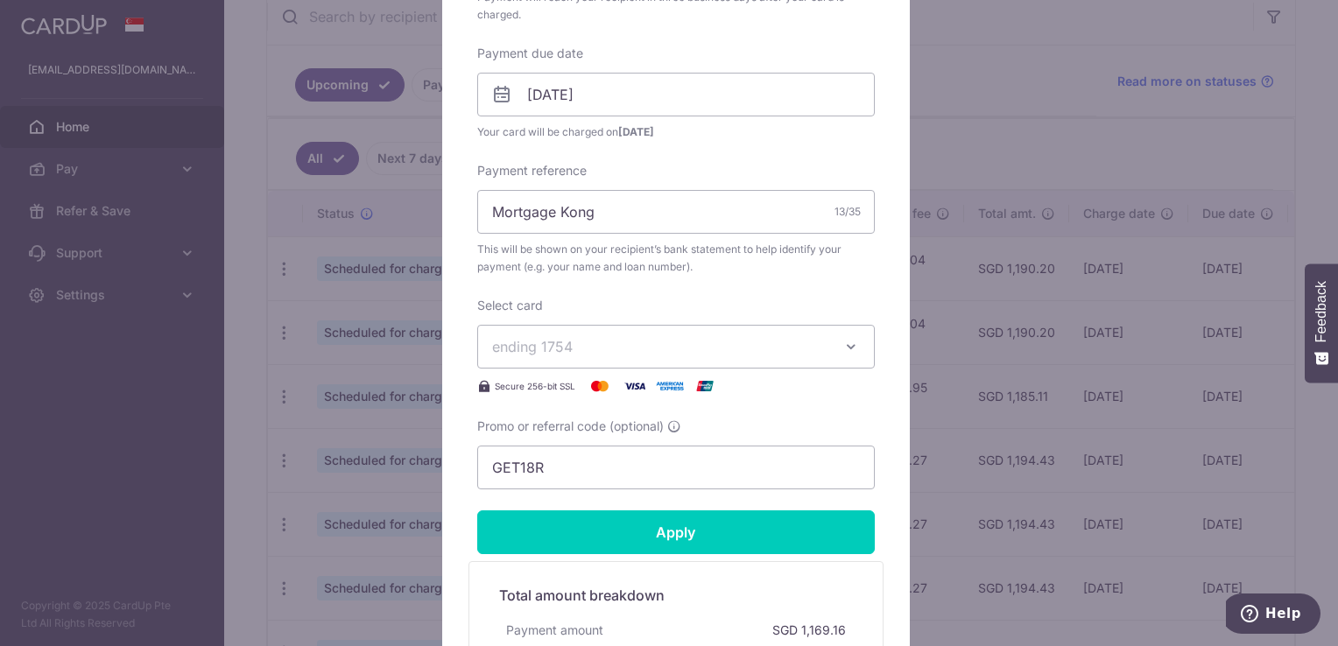
scroll to position [438, 0]
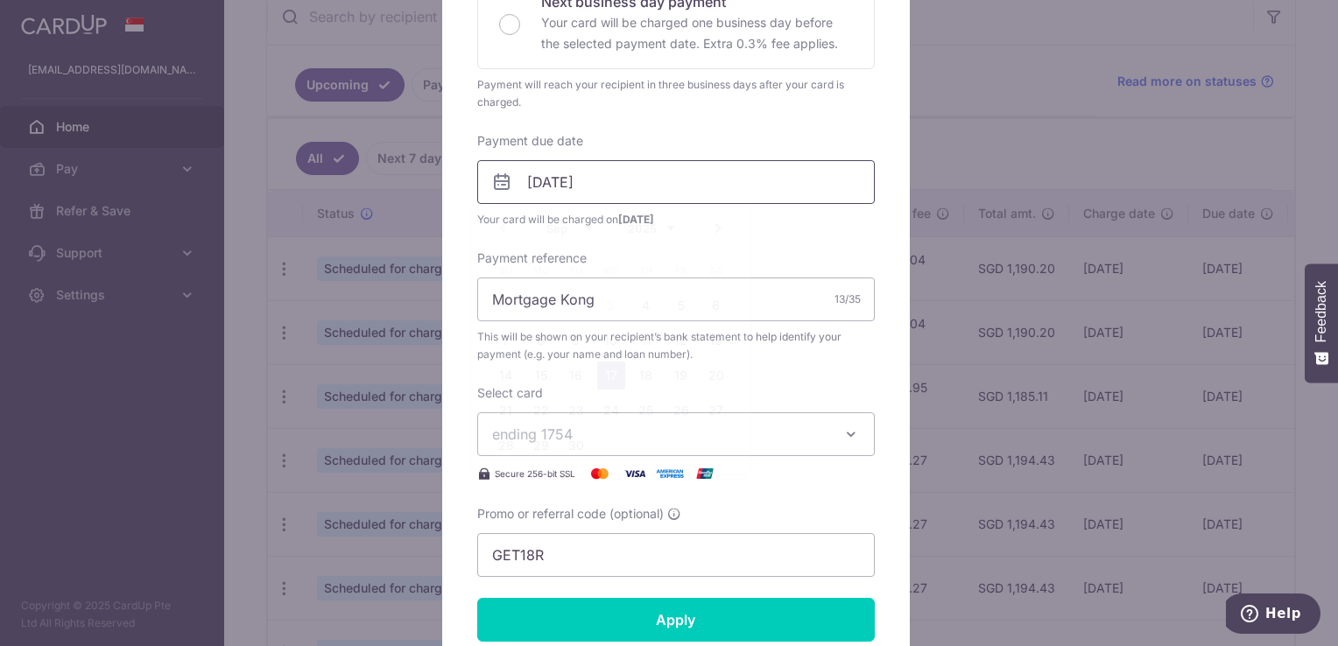
click at [672, 193] on input "17/09/2025" at bounding box center [676, 182] width 398 height 44
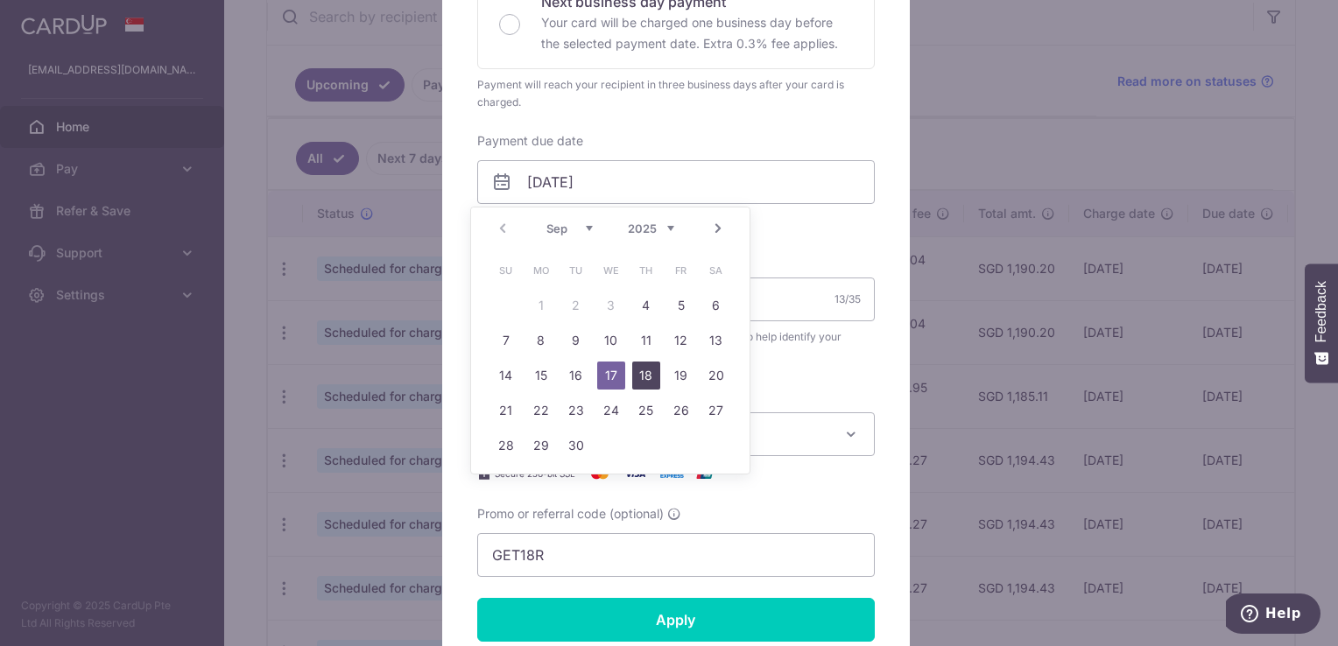
click at [649, 372] on link "18" at bounding box center [646, 376] width 28 height 28
type input "[DATE]"
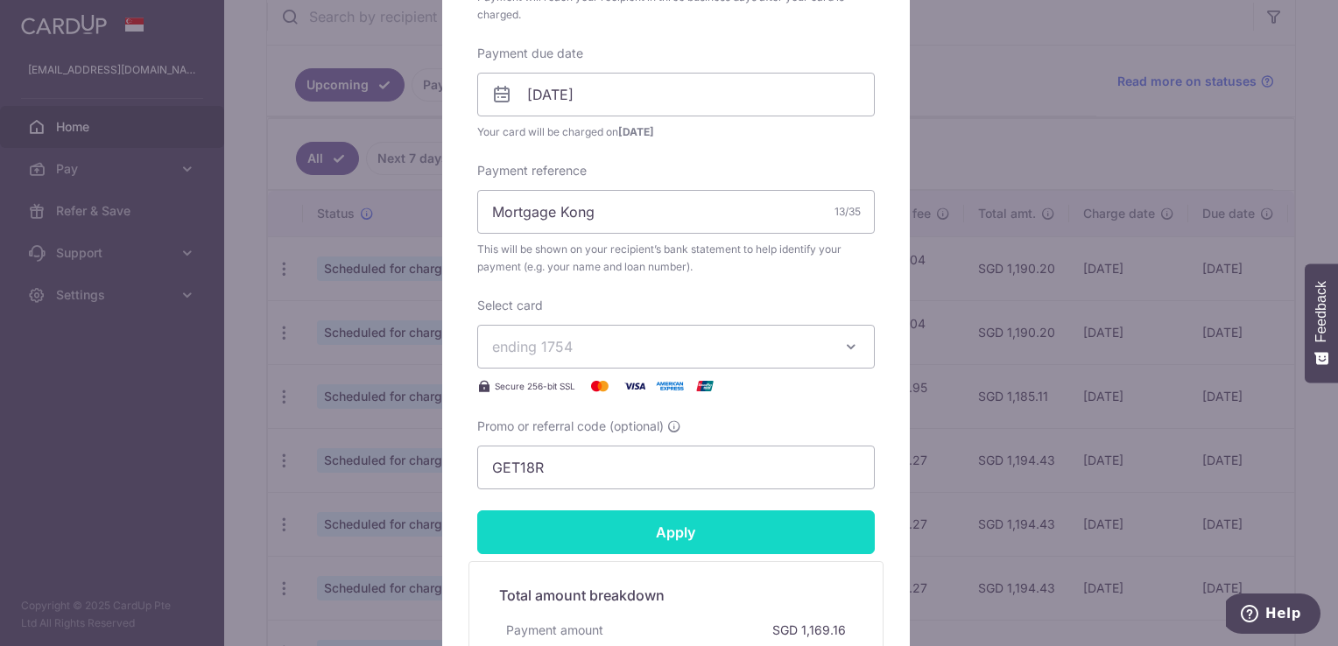
click at [662, 538] on input "Apply" at bounding box center [676, 533] width 398 height 44
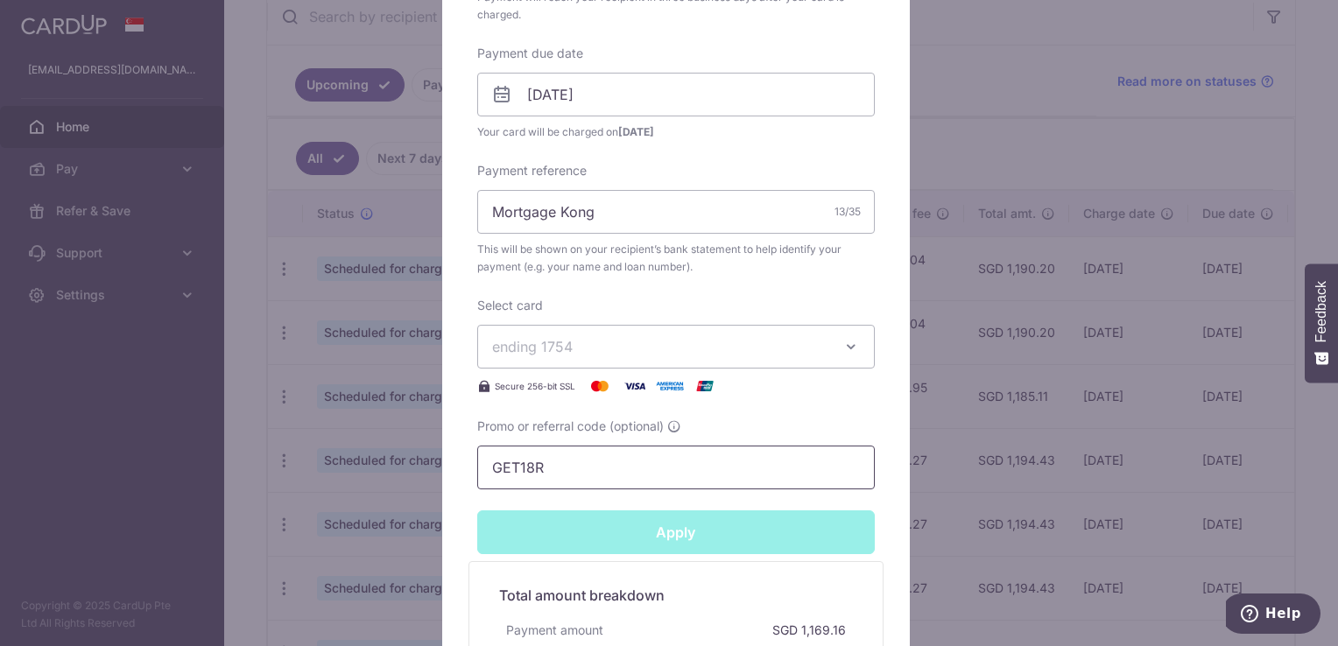
type input "Successfully Applied"
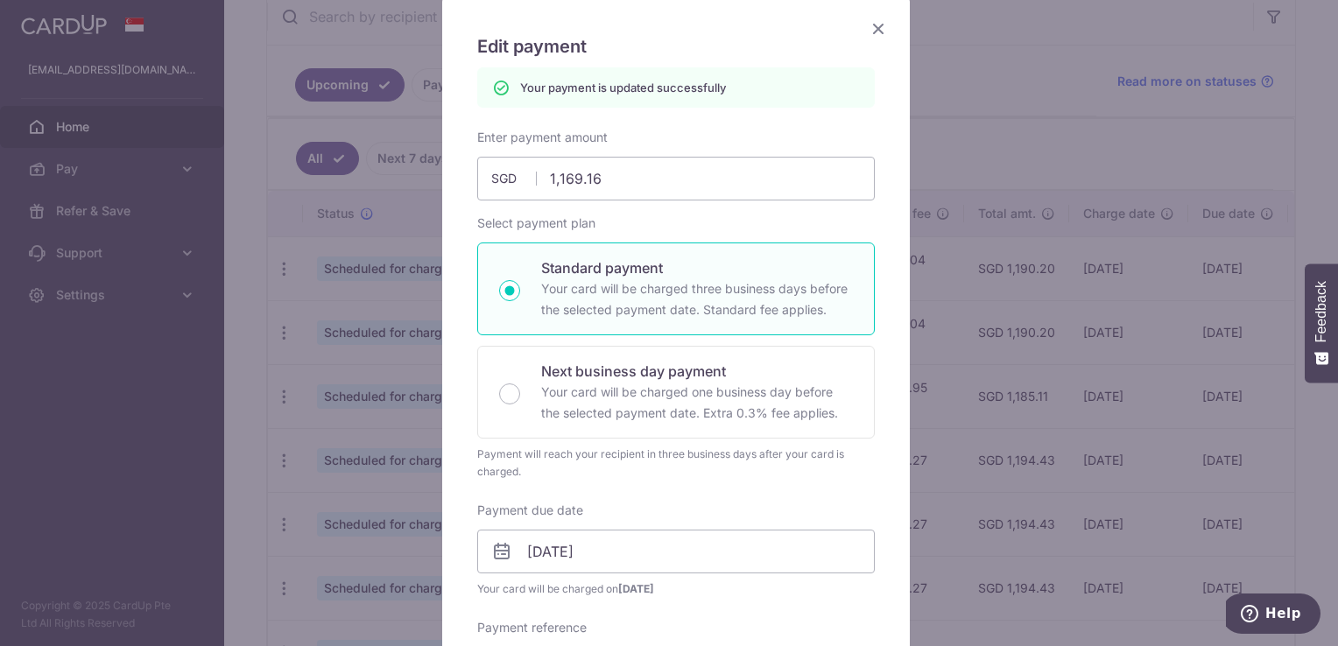
scroll to position [0, 0]
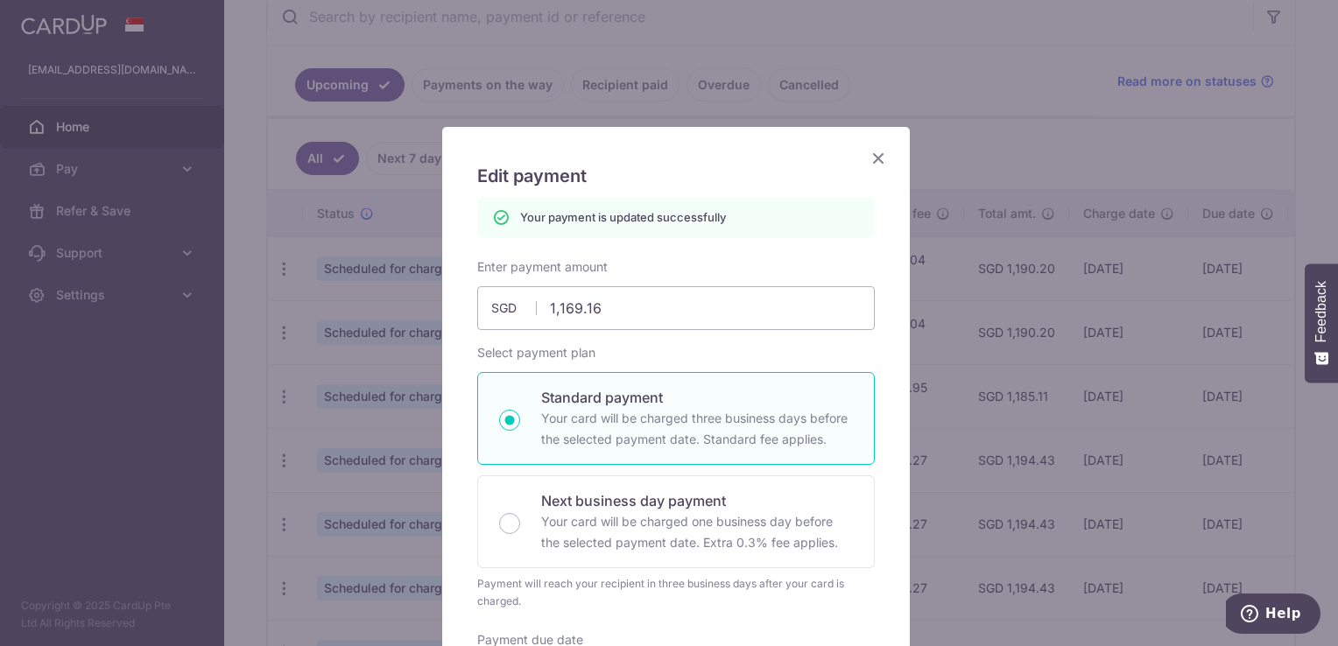
click at [874, 159] on icon "Close" at bounding box center [878, 158] width 21 height 22
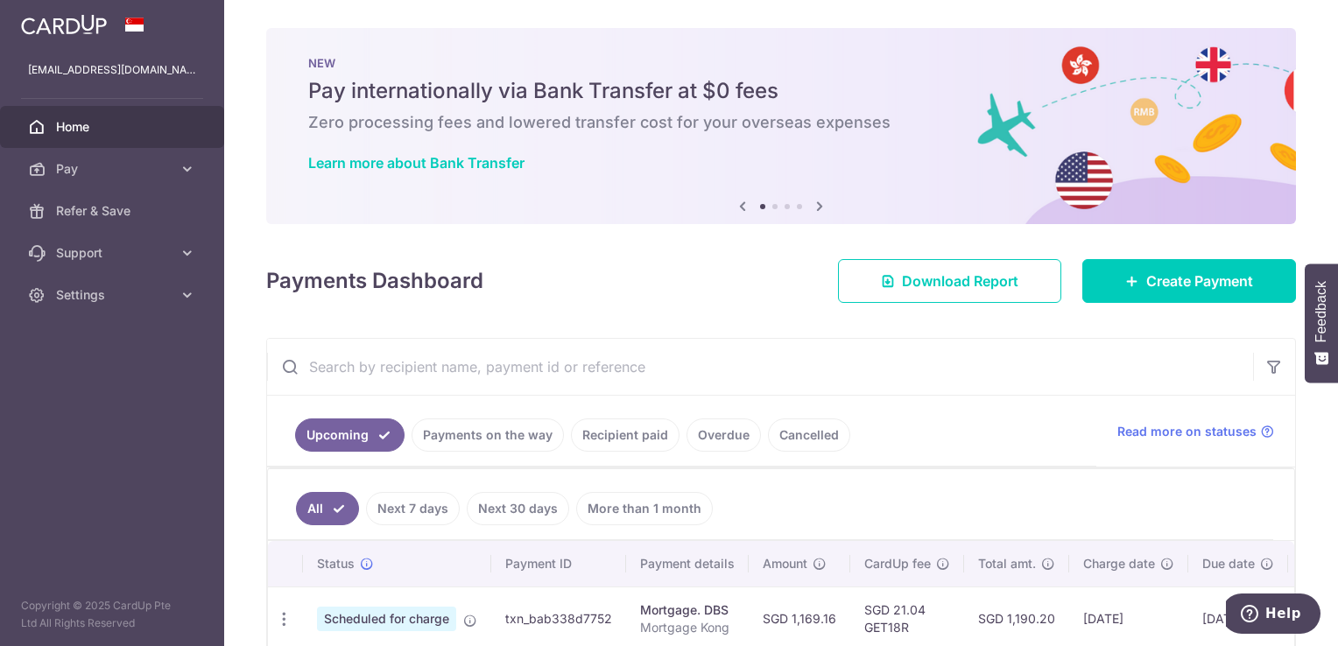
click at [688, 95] on h5 "Pay internationally via Bank Transfer at $0 fees" at bounding box center [781, 91] width 946 height 28
click at [772, 206] on li at bounding box center [774, 206] width 5 height 5
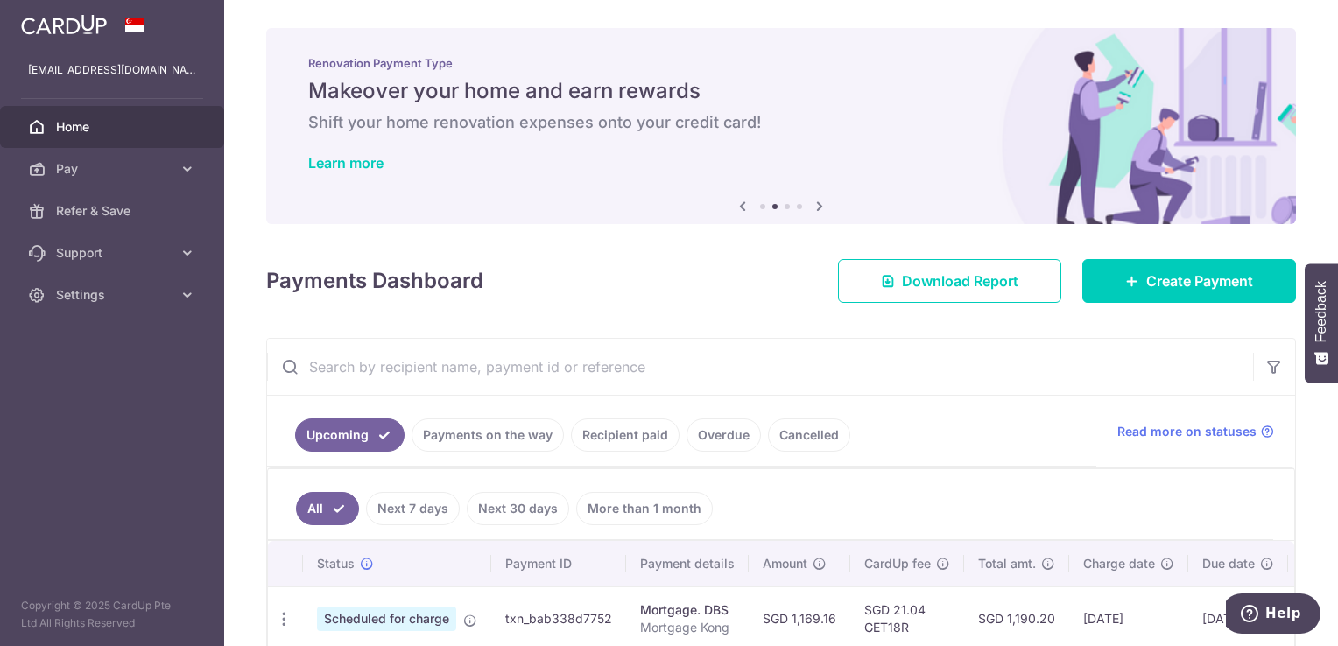
click at [785, 206] on li at bounding box center [787, 206] width 5 height 5
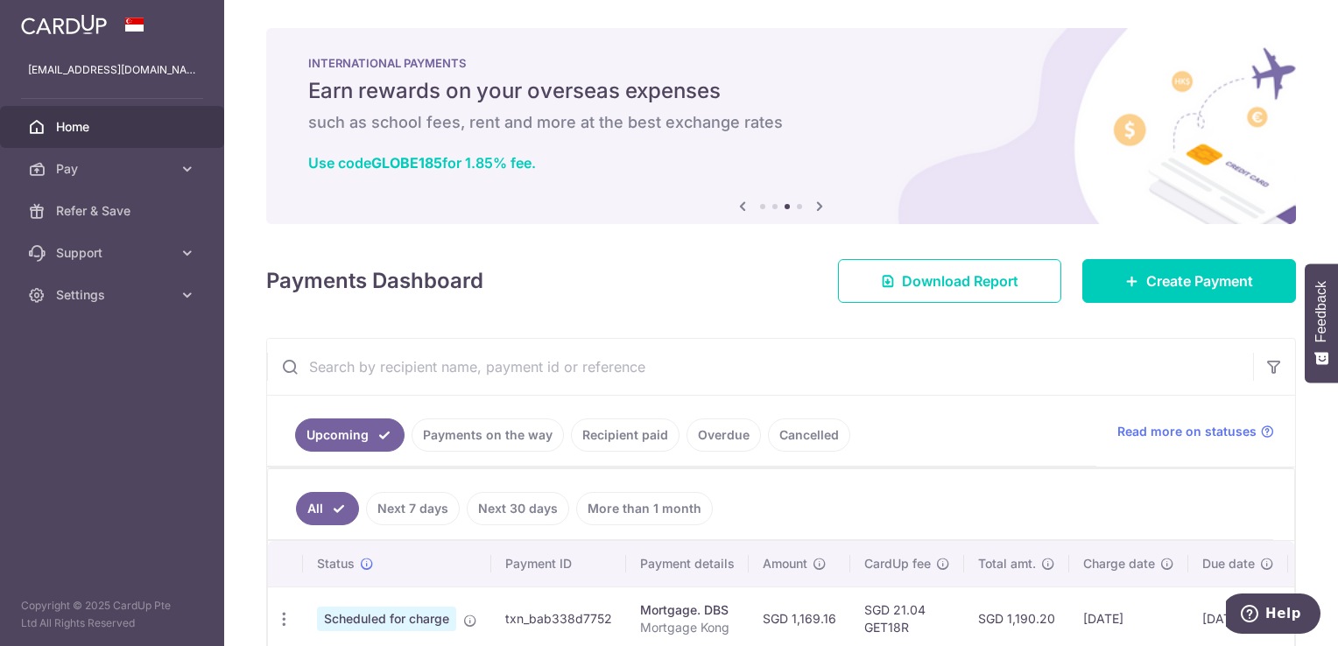
click at [797, 207] on li at bounding box center [799, 206] width 5 height 5
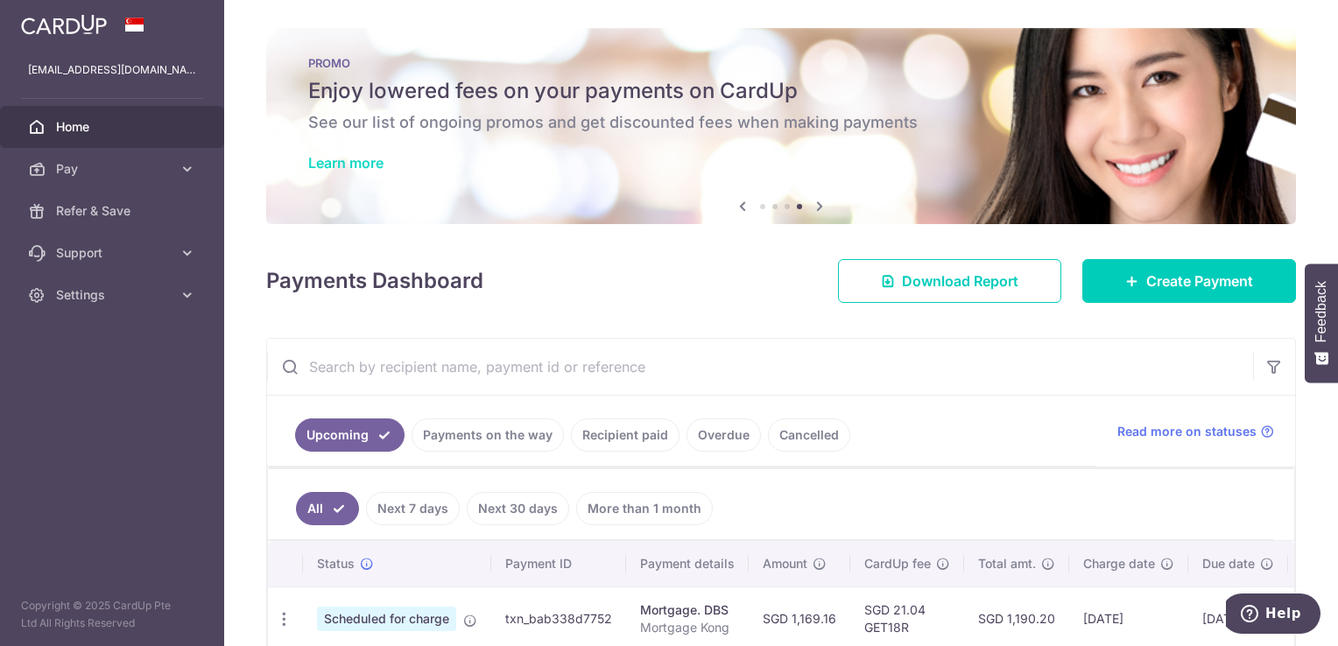
click at [345, 166] on link "Learn more" at bounding box center [345, 163] width 75 height 18
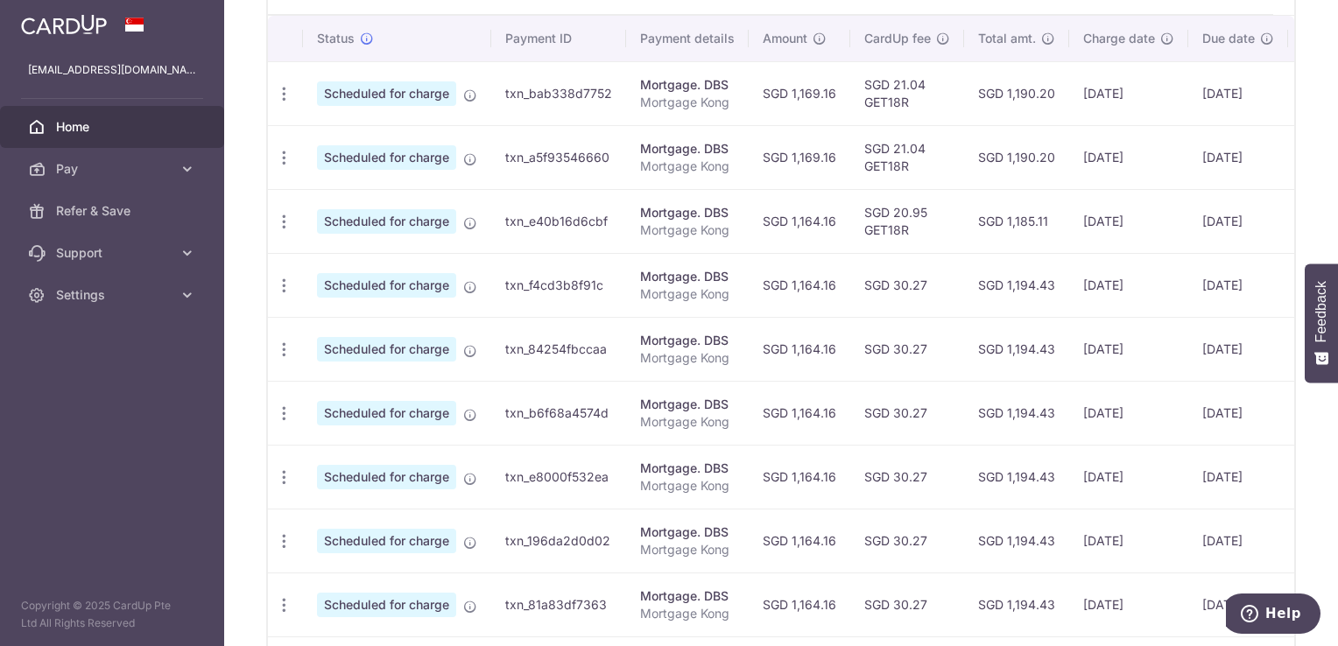
scroll to position [175, 0]
